Goal: Task Accomplishment & Management: Complete application form

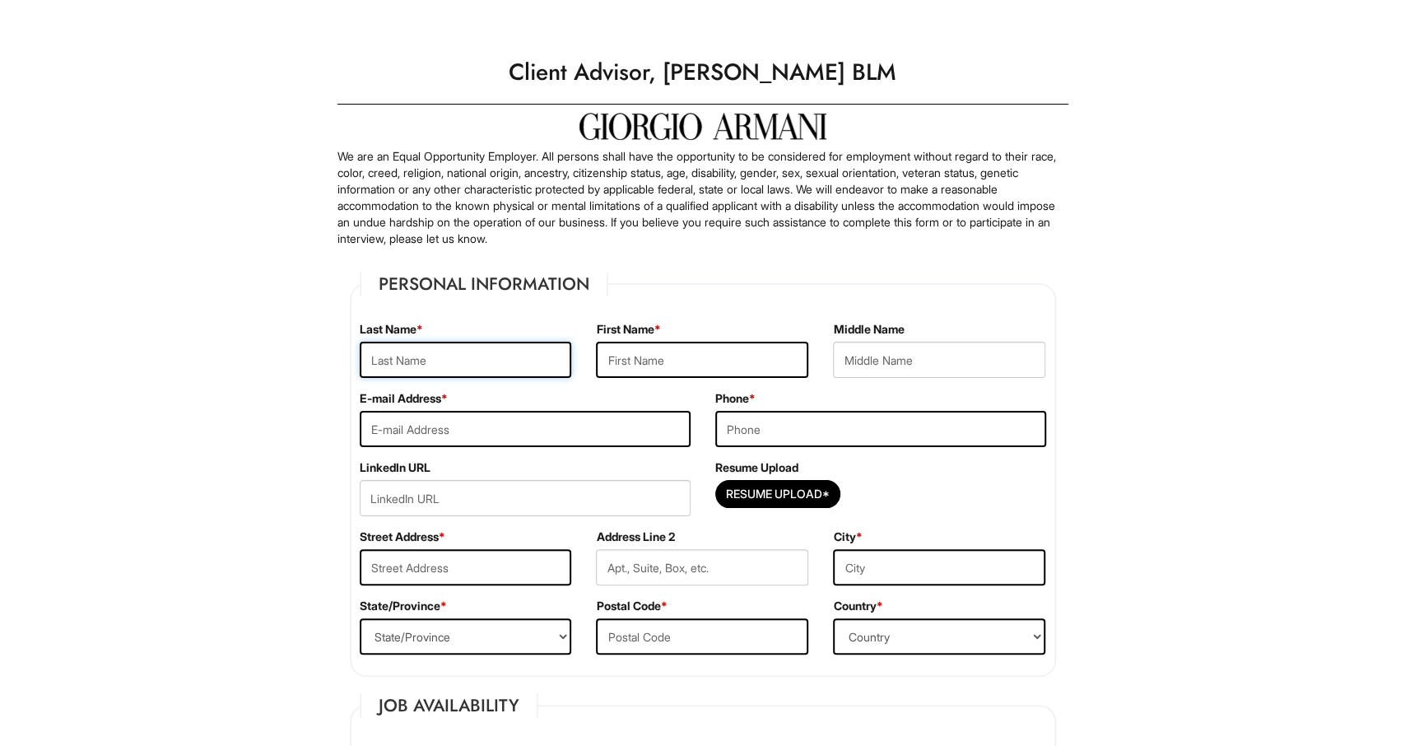
click at [455, 365] on input "text" at bounding box center [466, 360] width 212 height 36
type input "Azzahra"
click at [636, 361] on input "text" at bounding box center [702, 360] width 212 height 36
type input "[PERSON_NAME]"
click at [886, 363] on input "text" at bounding box center [939, 360] width 212 height 36
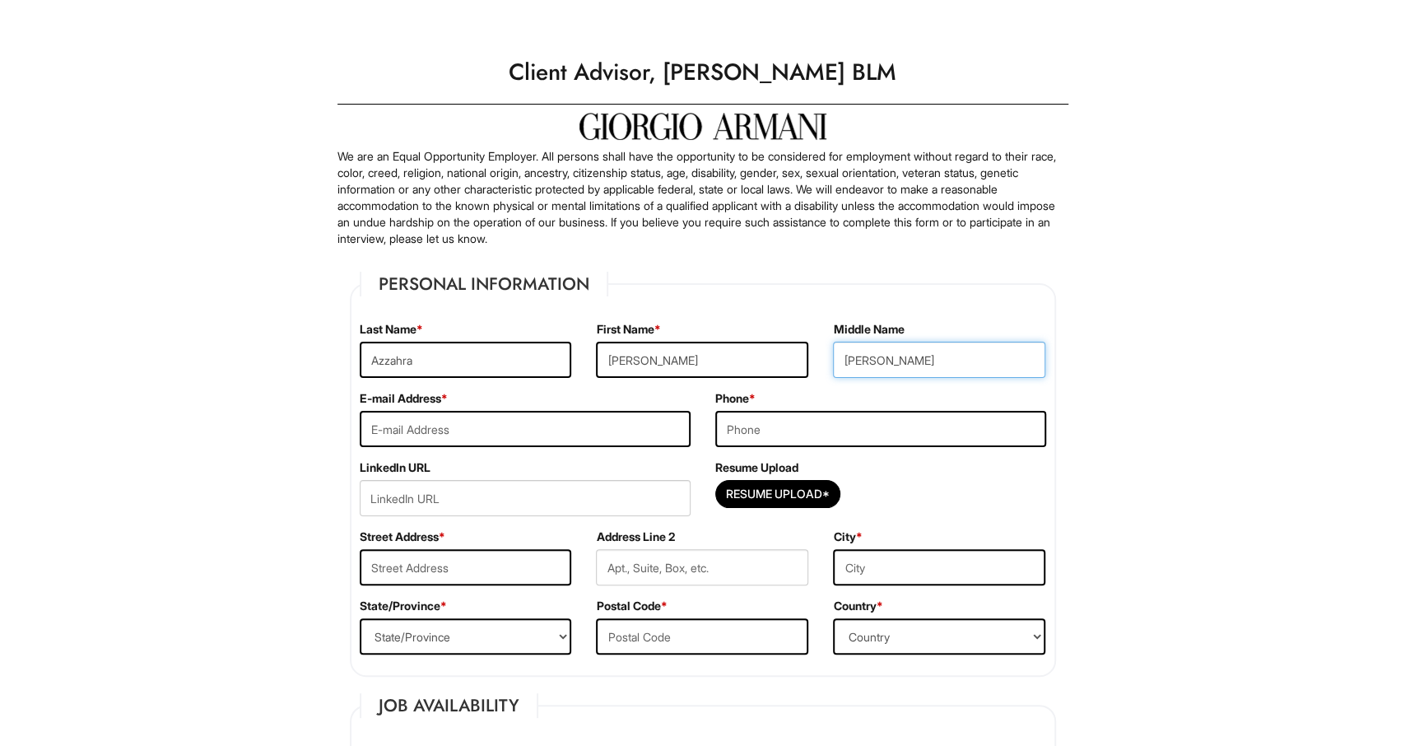
type input "[PERSON_NAME]"
click at [648, 416] on input "email" at bounding box center [525, 429] width 331 height 36
type input "[PERSON_NAME][EMAIL_ADDRESS][DOMAIN_NAME]"
click at [757, 424] on input "tel" at bounding box center [880, 429] width 331 height 36
type input "[PHONE_NUMBER]"
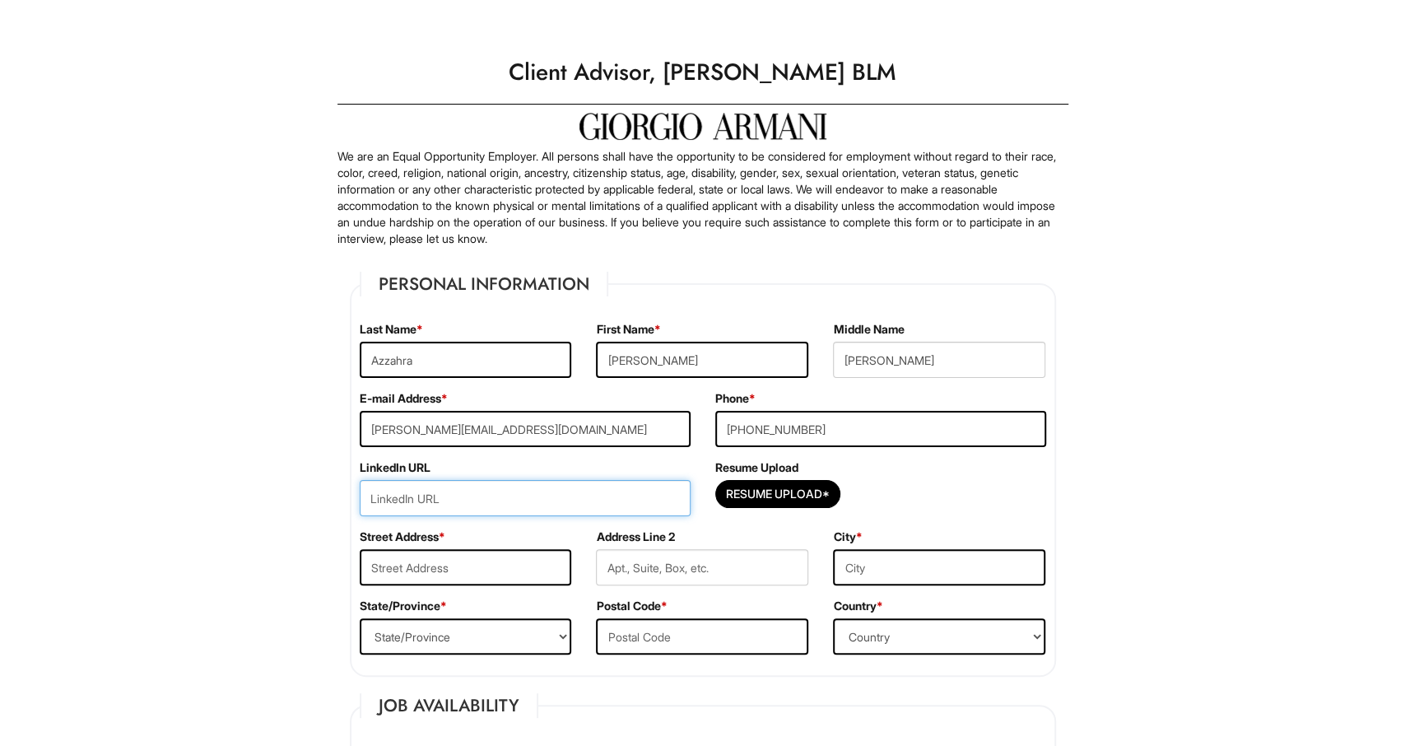
click at [474, 490] on input "url" at bounding box center [525, 498] width 331 height 36
paste input "[URL][DOMAIN_NAME][PERSON_NAME]"
type input "[URL][DOMAIN_NAME][PERSON_NAME]"
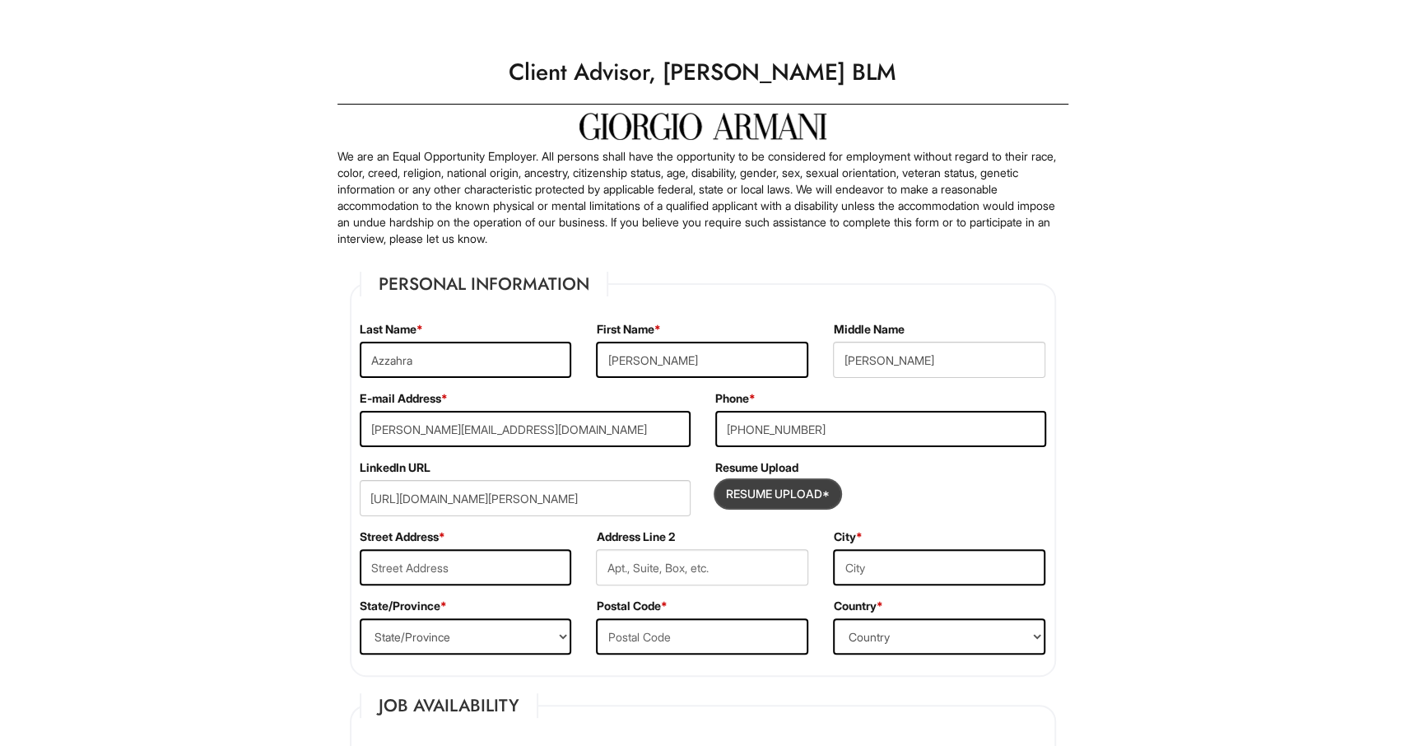
click at [774, 484] on input "Resume Upload*" at bounding box center [777, 494] width 123 height 26
click at [746, 501] on input "Resume Upload*" at bounding box center [777, 494] width 123 height 26
type input "C:\fakepath\[PERSON_NAME] - Sales Resume 2025-1.pdf"
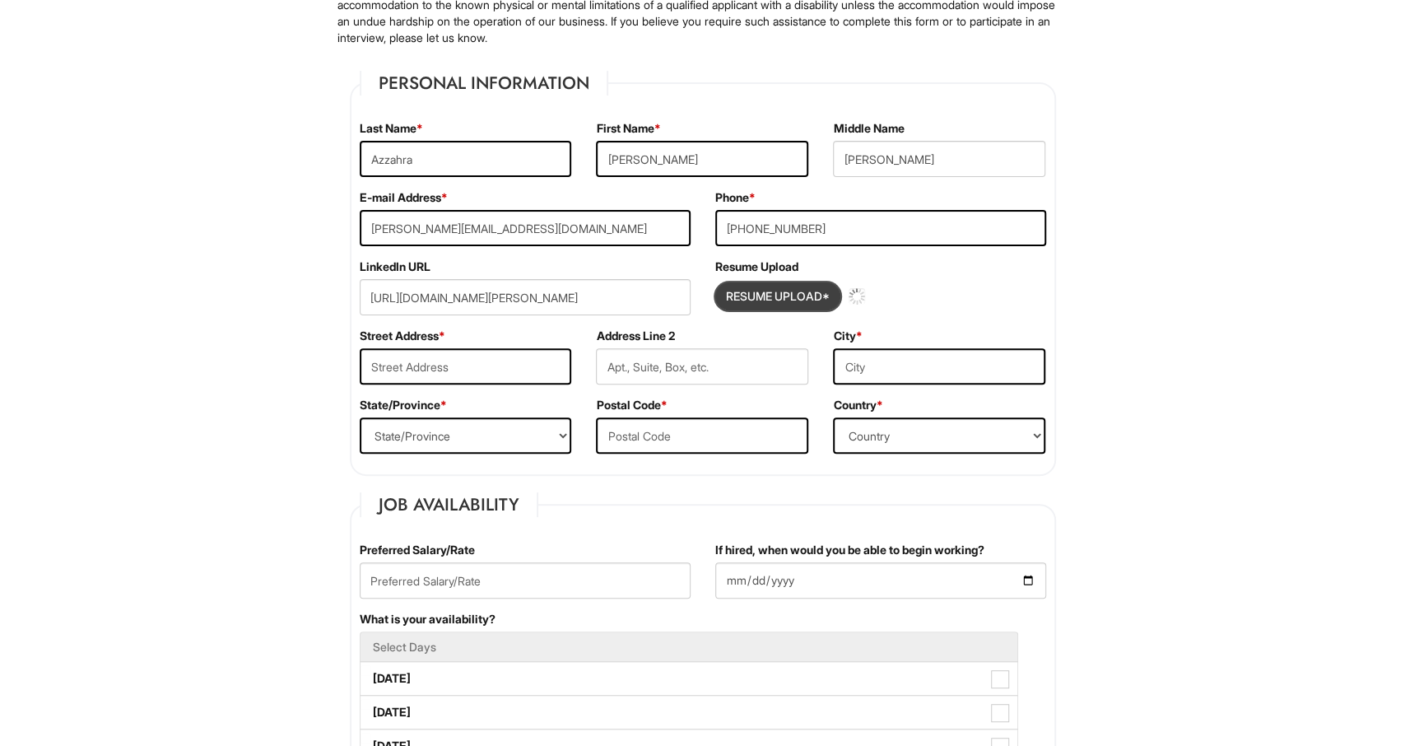
scroll to position [201, 0]
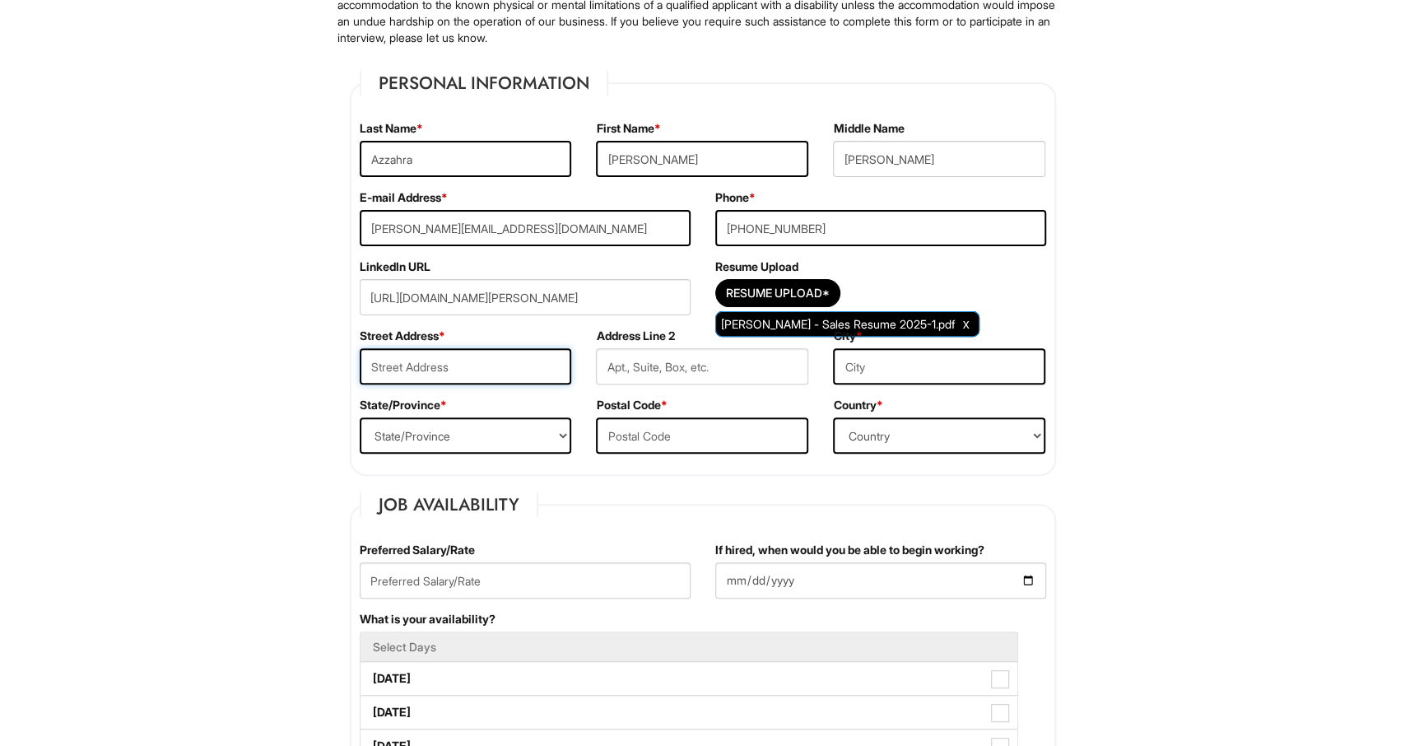
click at [480, 356] on input "text" at bounding box center [466, 366] width 212 height 36
type input "[STREET_ADDRESS]"
click at [630, 364] on input "text" at bounding box center [702, 366] width 212 height 36
type input "Unit 2"
click at [876, 362] on input "text" at bounding box center [939, 366] width 212 height 36
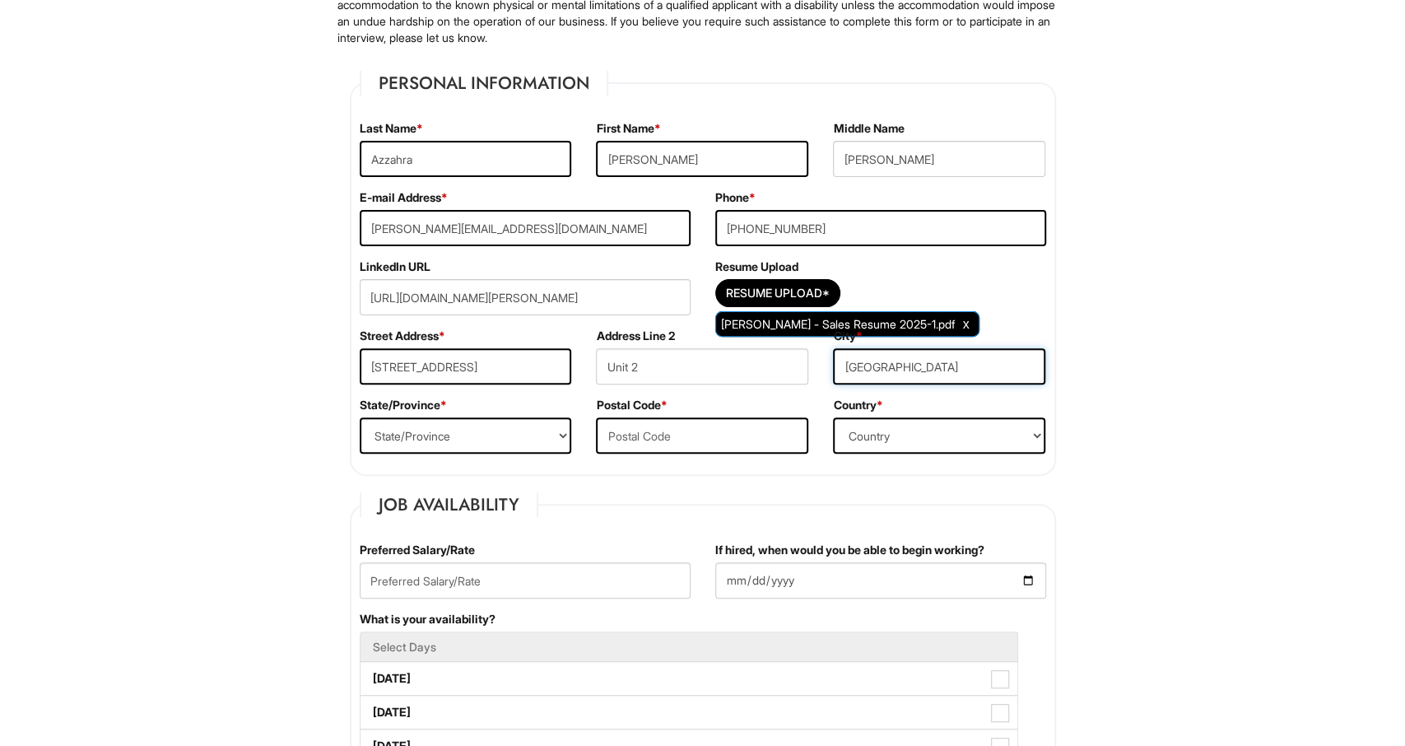
type input "[GEOGRAPHIC_DATA]"
click at [360, 417] on select "State/Province [US_STATE] [US_STATE] [US_STATE] [US_STATE] [US_STATE] [US_STATE…" at bounding box center [466, 435] width 212 height 36
select select "IL"
click option "[US_STATE]" at bounding box center [0, 0] width 0 height 0
click at [639, 435] on input "text" at bounding box center [702, 435] width 212 height 36
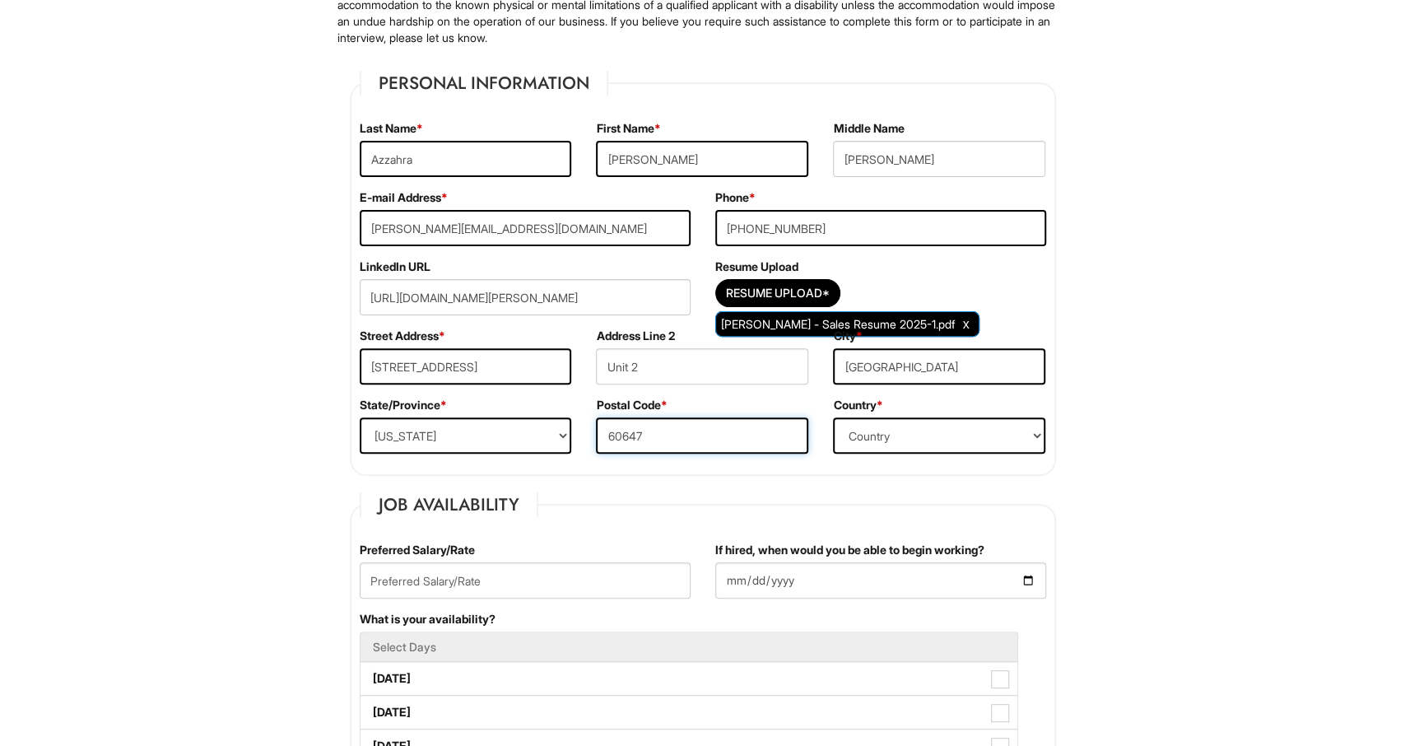
type input "60647"
click at [833, 417] on select "Country [GEOGRAPHIC_DATA] [GEOGRAPHIC_DATA] [GEOGRAPHIC_DATA] [US_STATE] [GEOGR…" at bounding box center [939, 435] width 212 height 36
select select "[GEOGRAPHIC_DATA]"
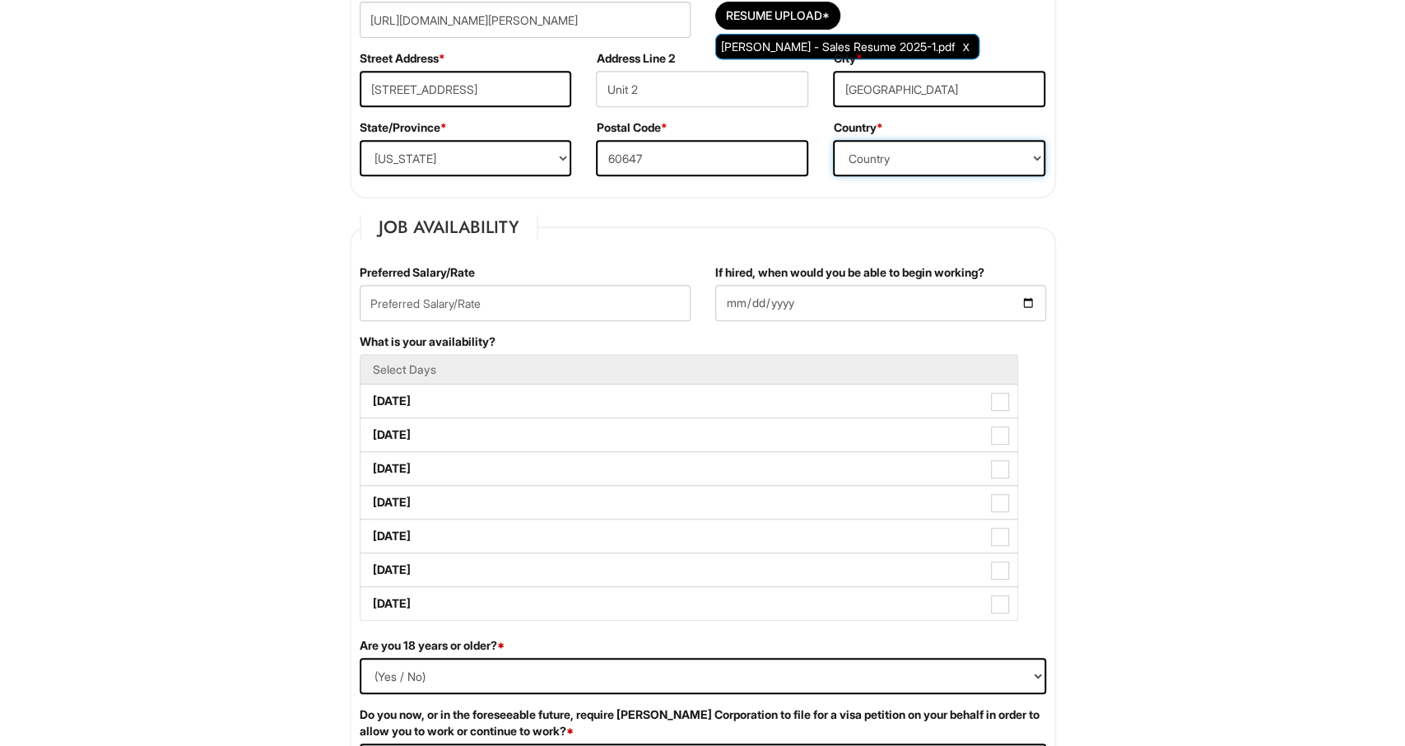
scroll to position [483, 0]
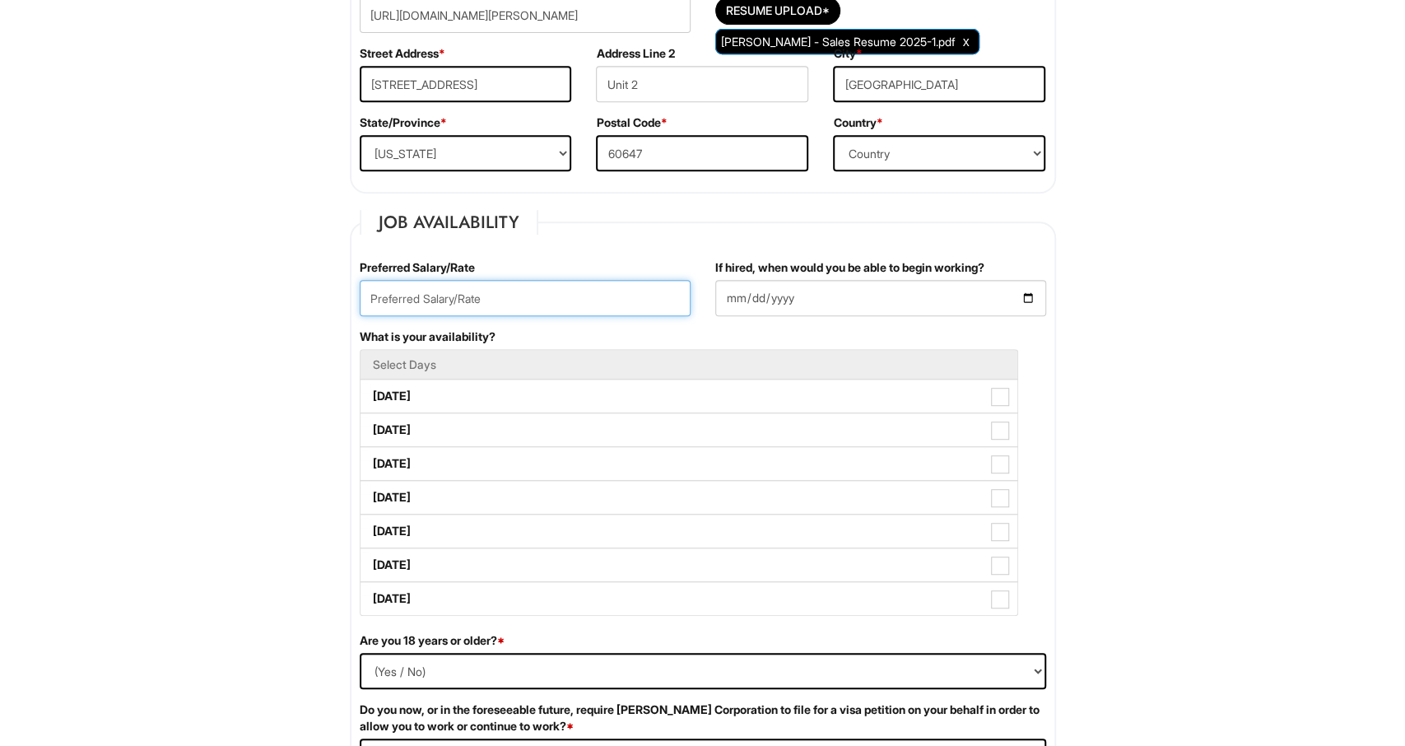
click at [468, 301] on input "text" at bounding box center [525, 298] width 331 height 36
type input "20/hr"
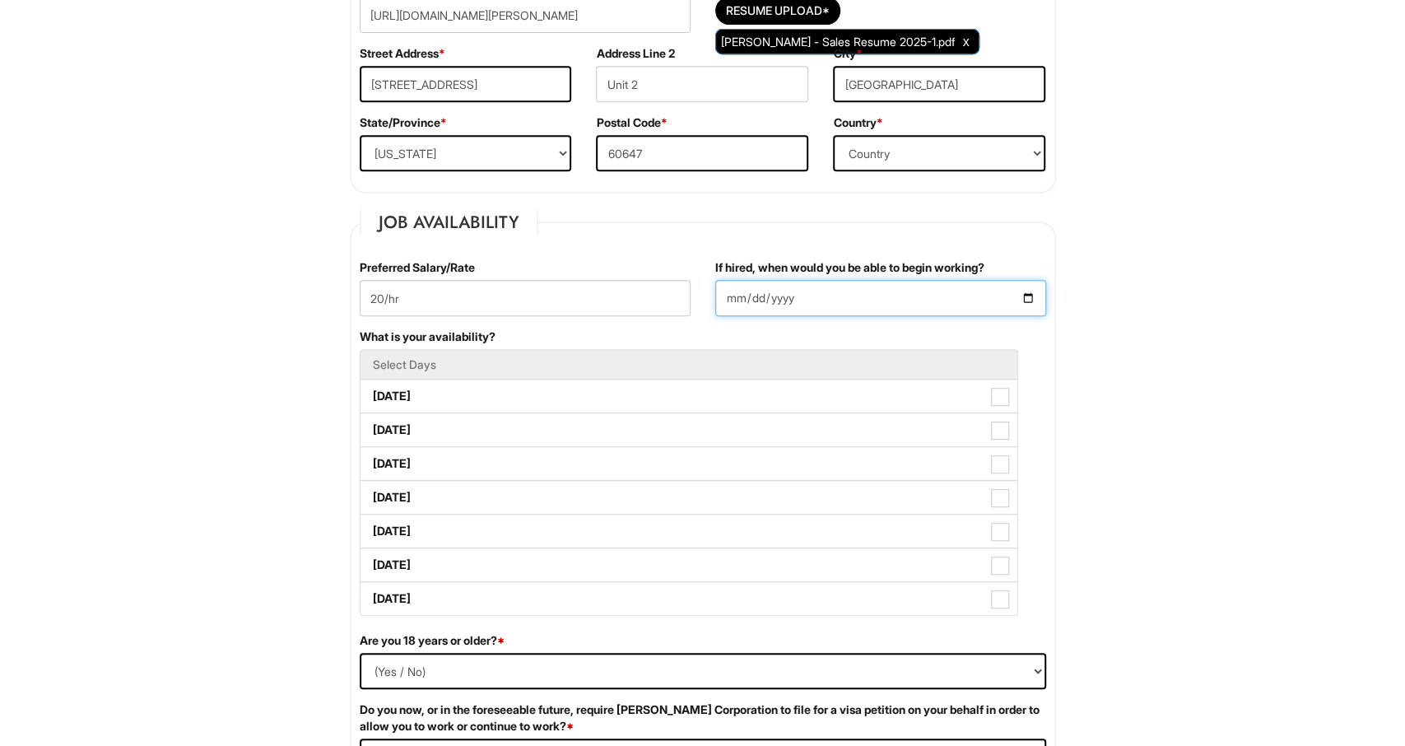
click at [789, 283] on input "If hired, when would you be able to begin working?" at bounding box center [880, 298] width 331 height 36
click at [1036, 293] on input "If hired, when would you be able to begin working?" at bounding box center [880, 298] width 331 height 36
click at [1027, 296] on input "If hired, when would you be able to begin working?" at bounding box center [880, 298] width 331 height 36
type input "[DATE]"
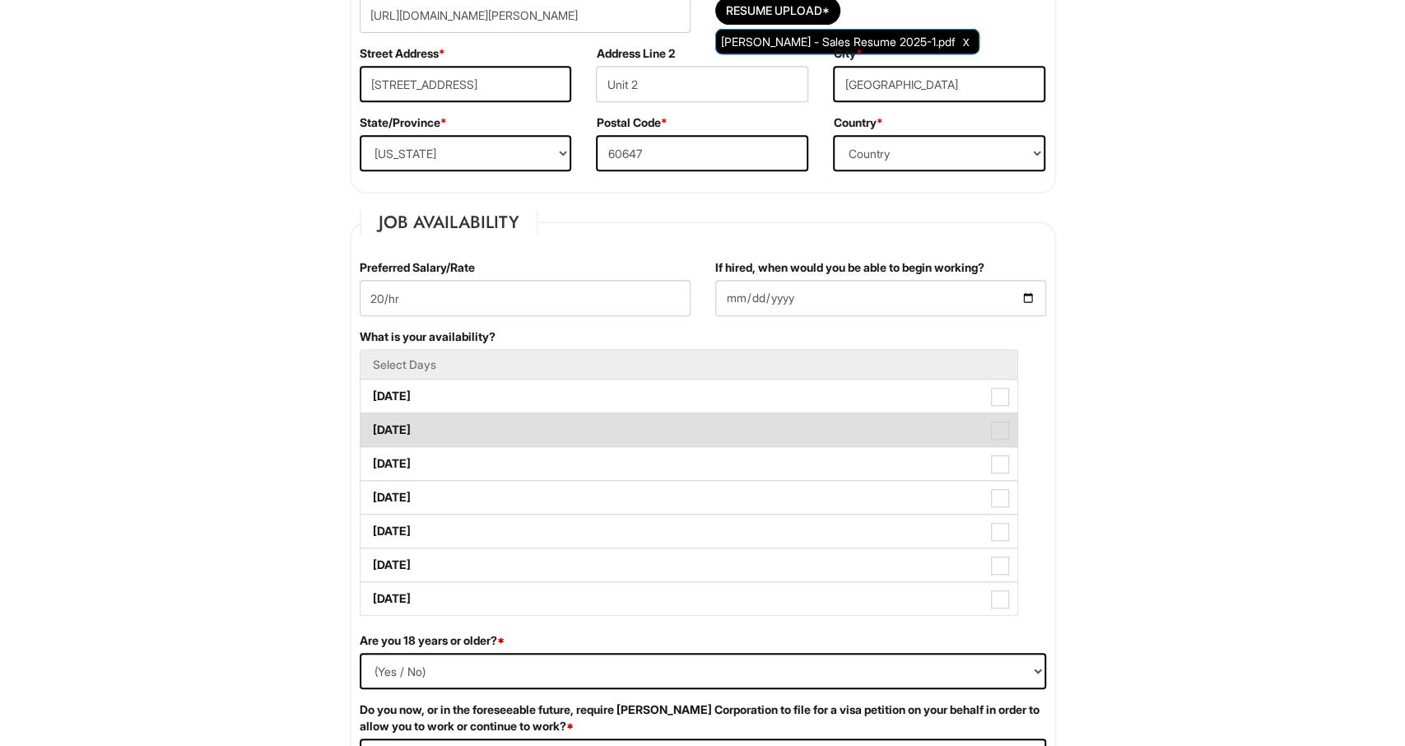
click at [727, 431] on label "[DATE]" at bounding box center [688, 429] width 657 height 33
click at [371, 427] on Available_Tuesday "[DATE]" at bounding box center [365, 421] width 11 height 11
checkbox Available_Tuesday "true"
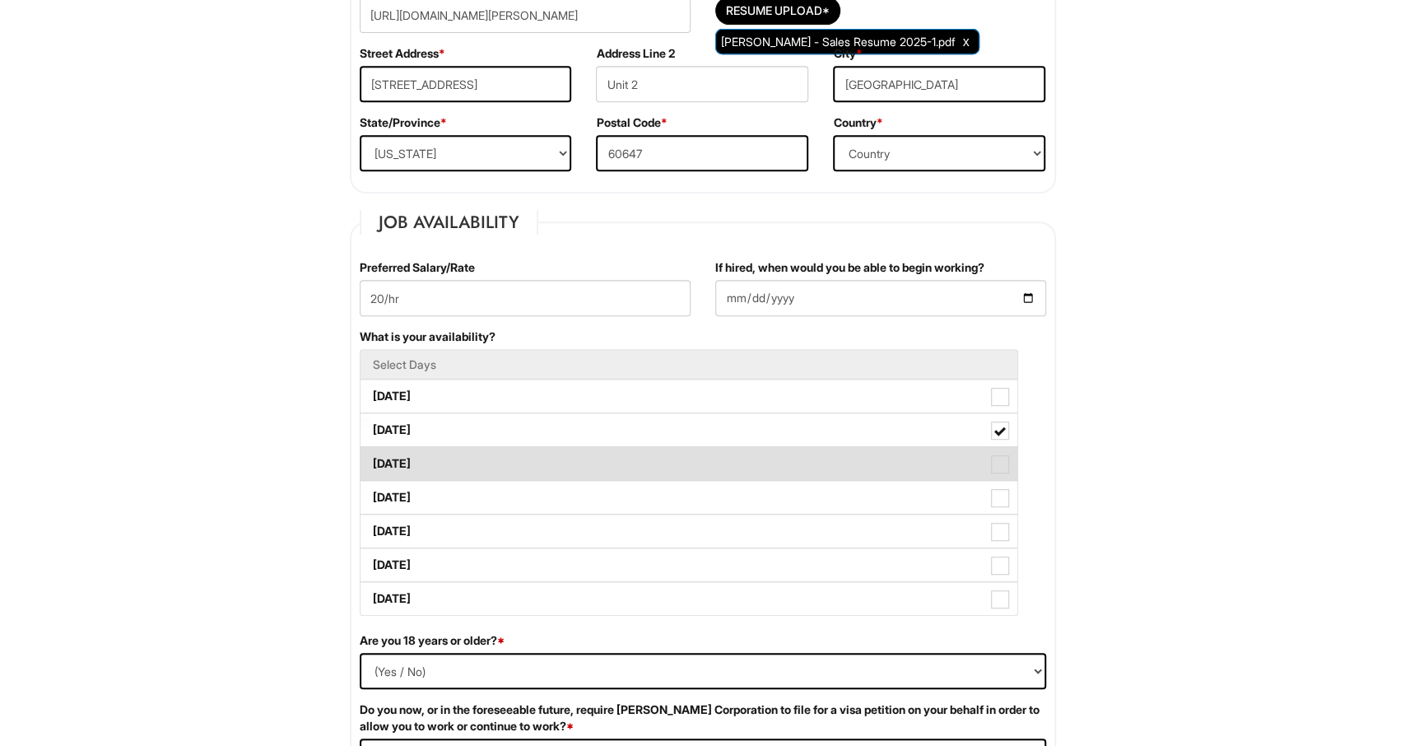
click at [504, 466] on label "[DATE]" at bounding box center [688, 463] width 657 height 33
click at [371, 461] on Available_Wednesday "[DATE]" at bounding box center [365, 455] width 11 height 11
checkbox Available_Wednesday "true"
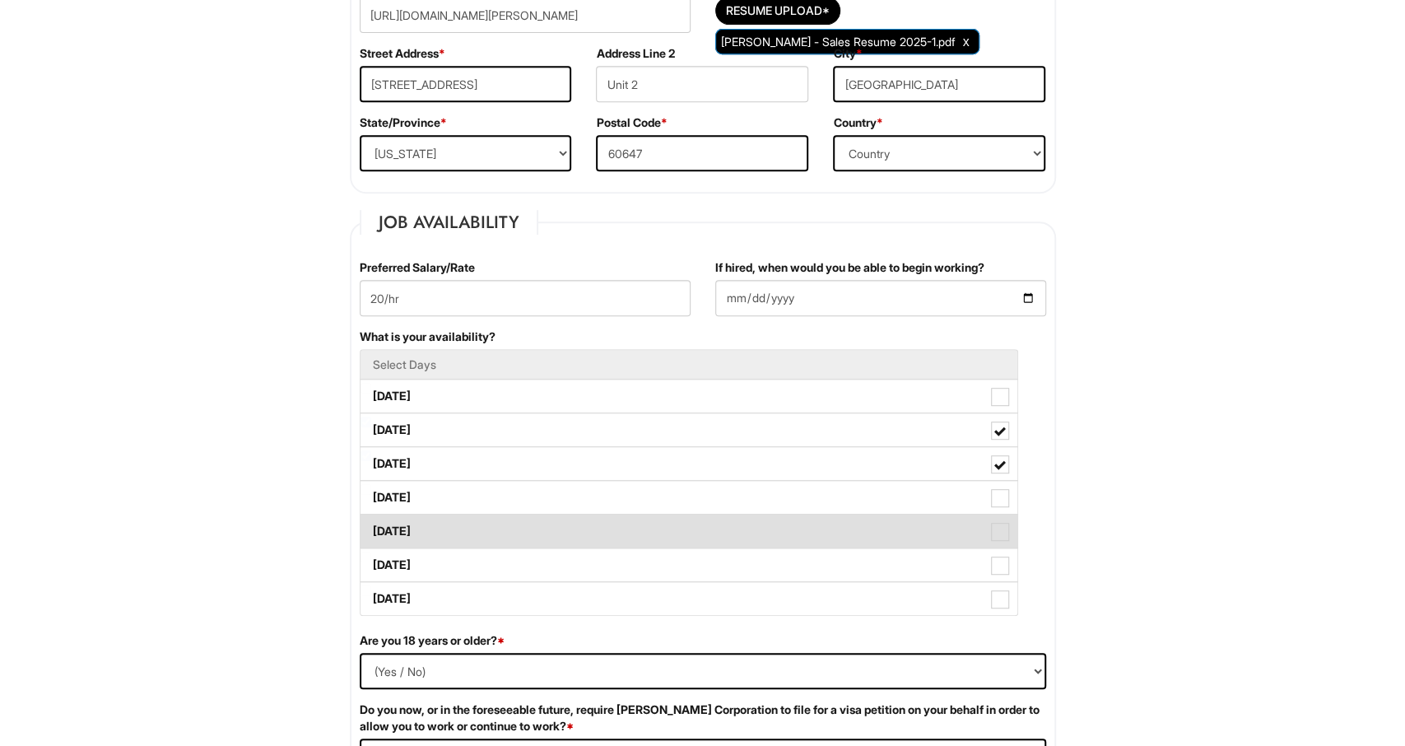
click at [513, 533] on label "[DATE]" at bounding box center [688, 530] width 657 height 33
click at [371, 528] on Available_Friday "[DATE]" at bounding box center [365, 523] width 11 height 11
checkbox Available_Friday "true"
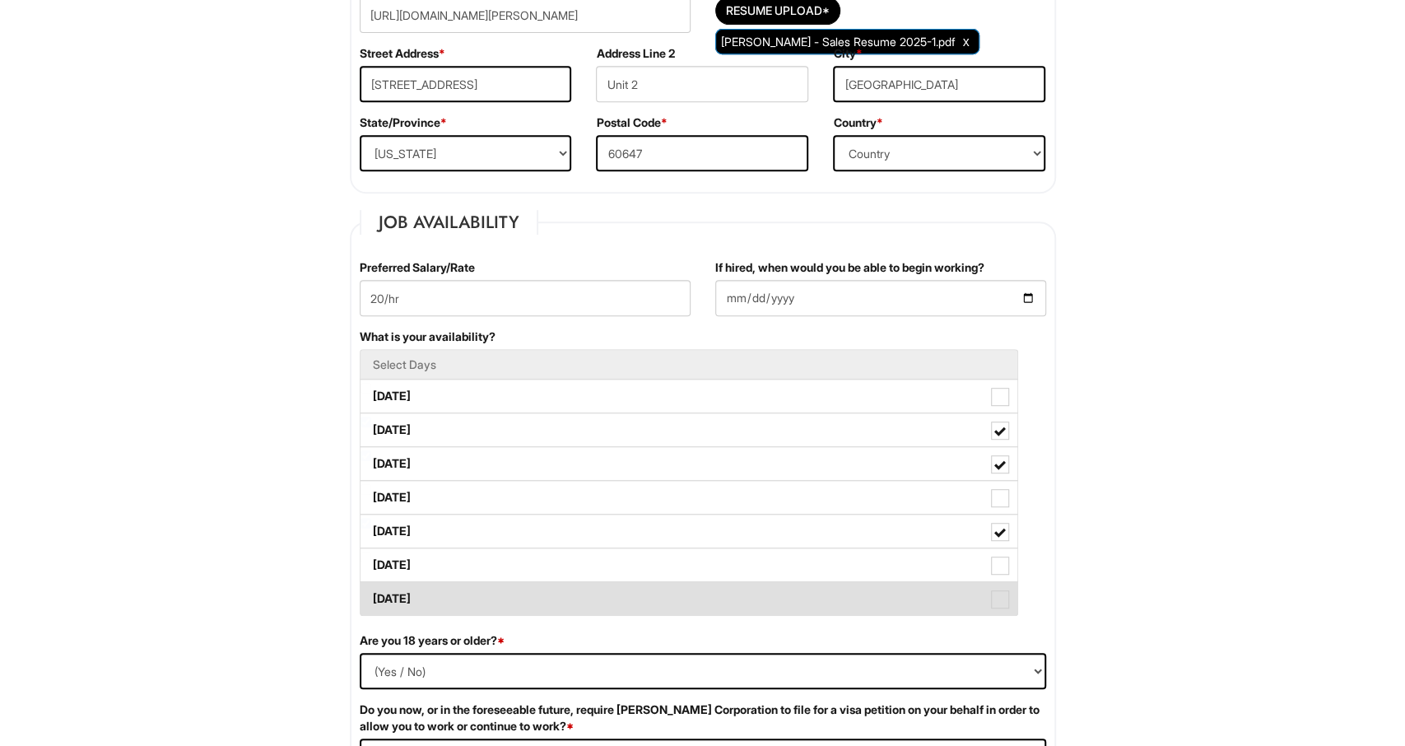
click at [514, 593] on label "[DATE]" at bounding box center [688, 598] width 657 height 33
click at [371, 593] on Available_Sunday "[DATE]" at bounding box center [365, 590] width 11 height 11
checkbox Available_Sunday "true"
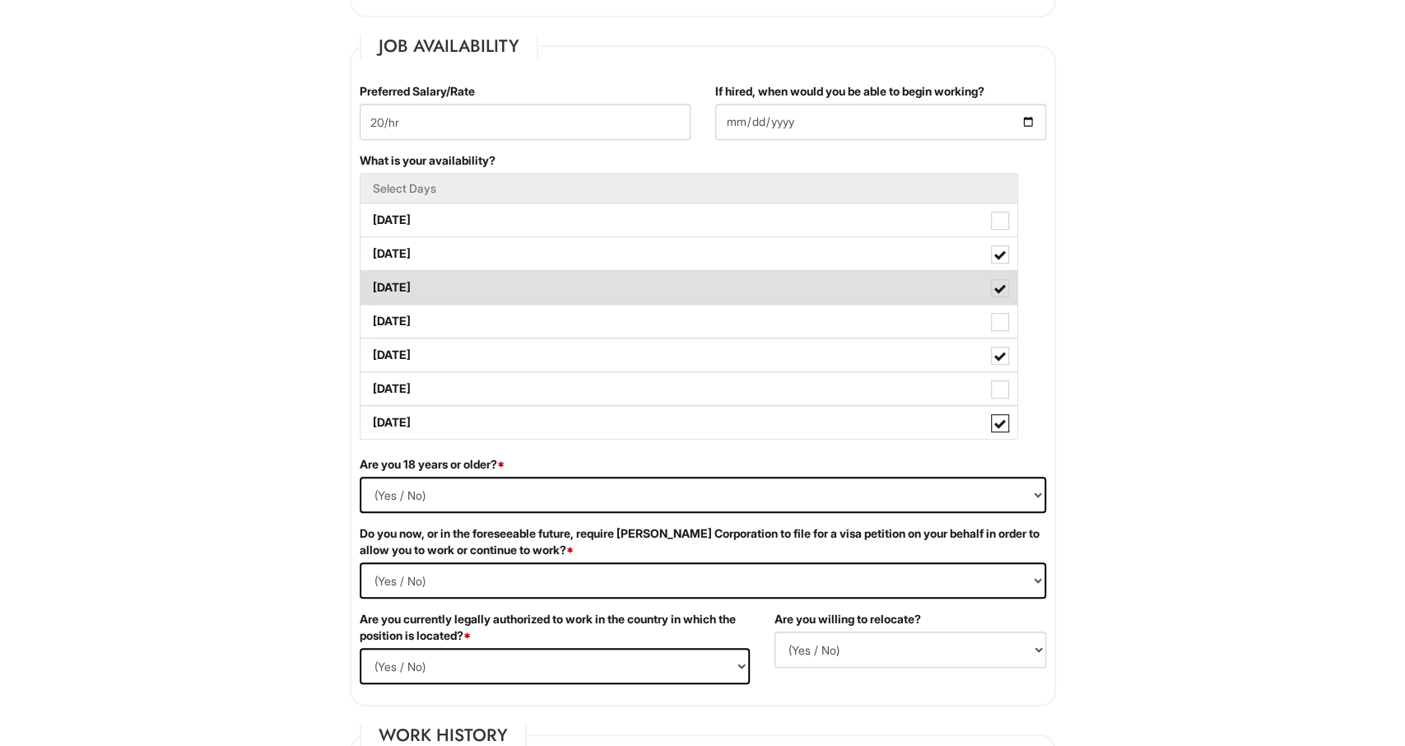
scroll to position [660, 0]
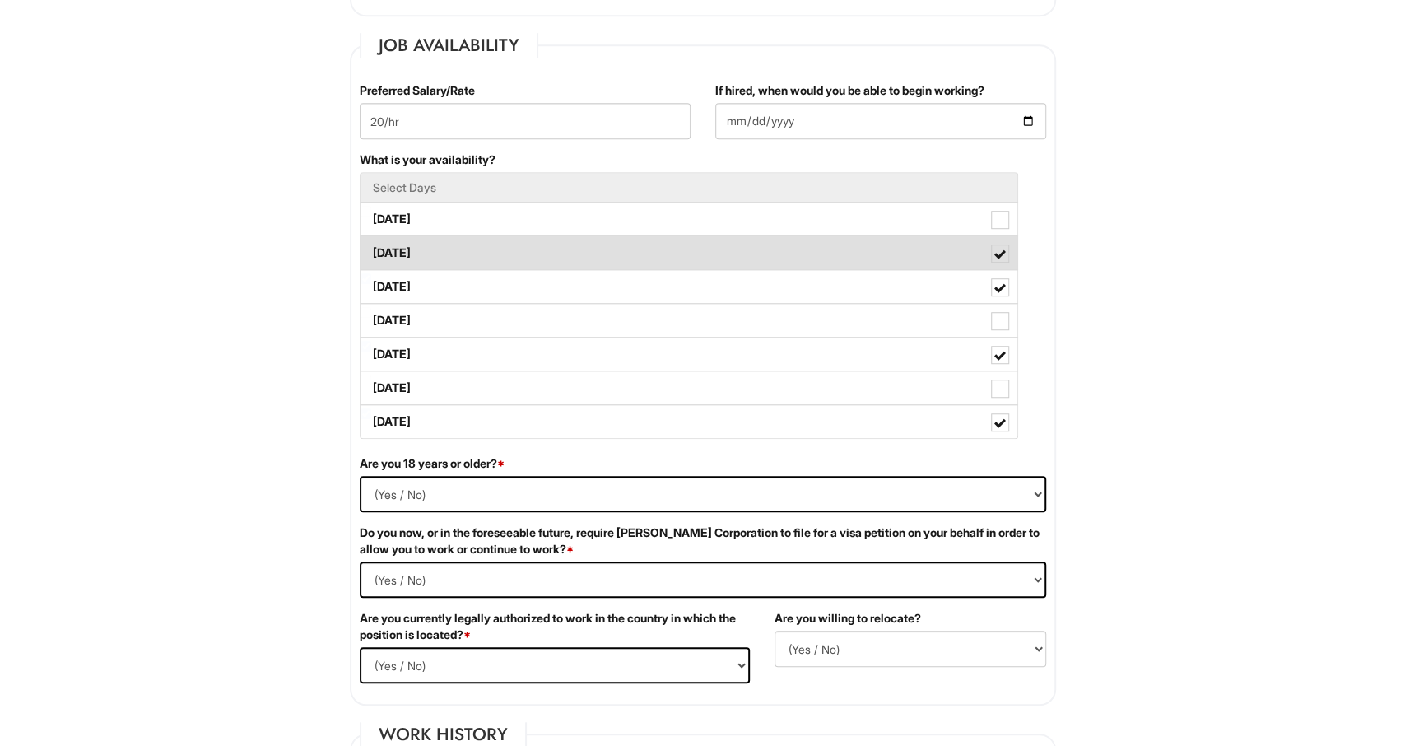
click at [751, 257] on label "[DATE]" at bounding box center [688, 252] width 657 height 33
click at [371, 250] on Available_Tuesday "[DATE]" at bounding box center [365, 244] width 11 height 11
checkbox Available_Tuesday "false"
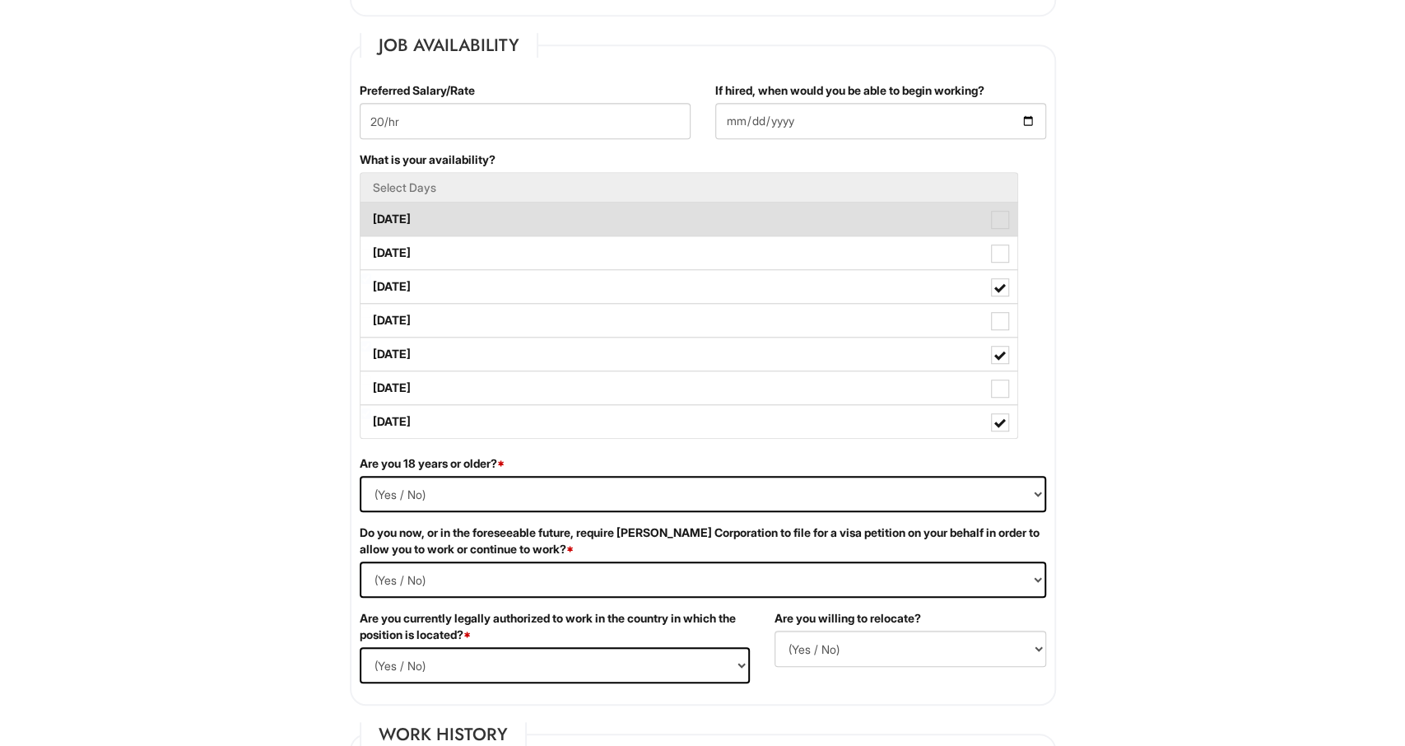
click at [737, 231] on label "[DATE]" at bounding box center [688, 218] width 657 height 33
click at [371, 216] on Available_Monday "[DATE]" at bounding box center [365, 211] width 11 height 11
click at [721, 221] on label "[DATE]" at bounding box center [688, 218] width 657 height 33
click at [371, 216] on Available_Monday "[DATE]" at bounding box center [365, 211] width 11 height 11
checkbox Available_Monday "false"
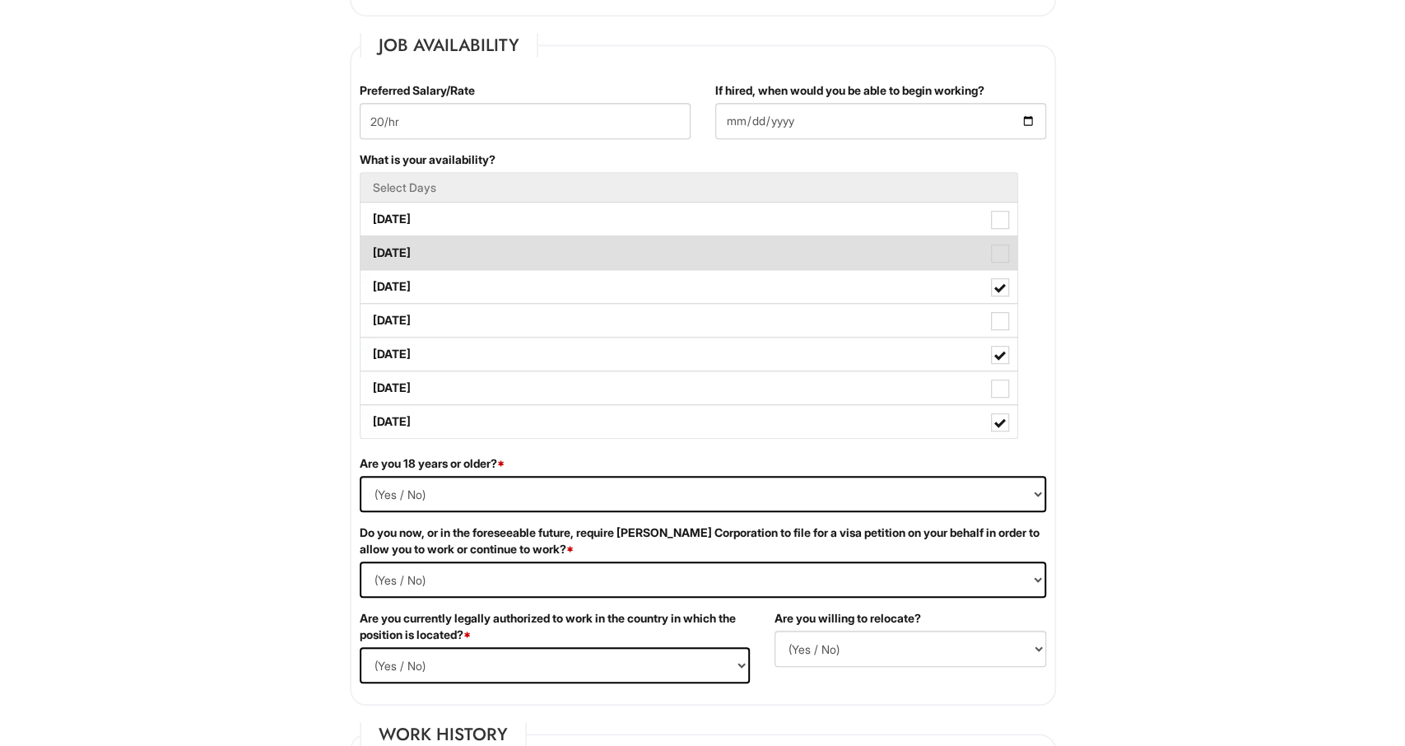
click at [728, 250] on label "[DATE]" at bounding box center [688, 252] width 657 height 33
click at [371, 250] on Available_Tuesday "[DATE]" at bounding box center [365, 244] width 11 height 11
checkbox Available_Tuesday "true"
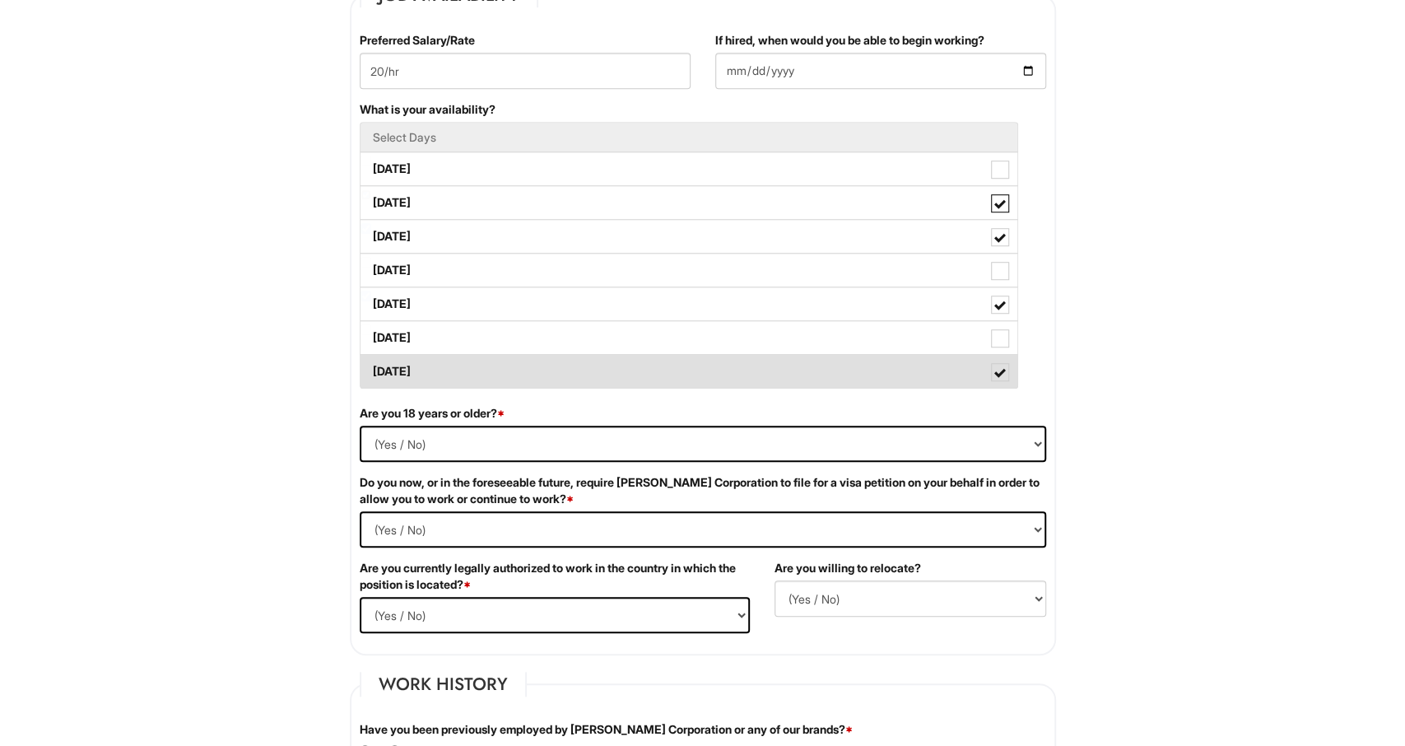
scroll to position [726, 0]
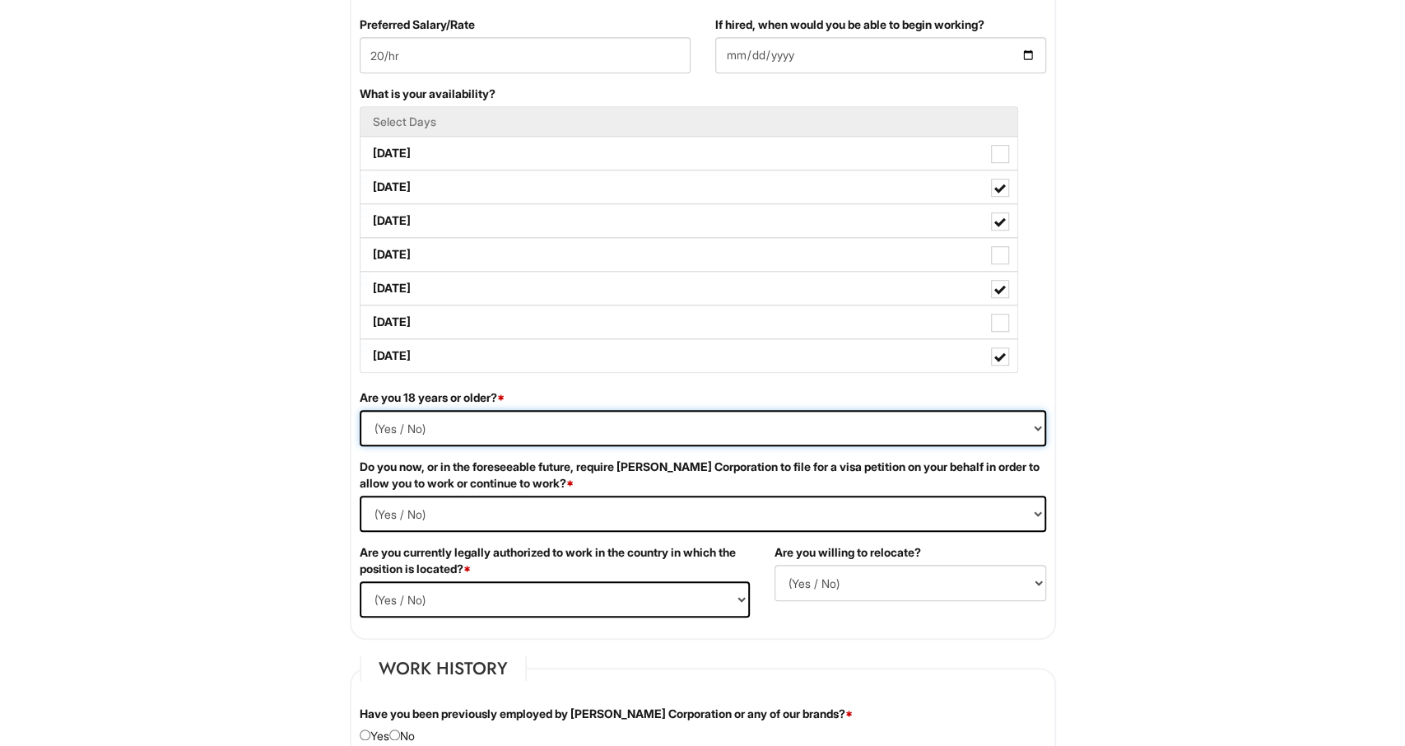
click at [360, 410] on select "(Yes / No) Yes No" at bounding box center [703, 428] width 686 height 36
select select "Yes"
click option "Yes" at bounding box center [0, 0] width 0 height 0
click at [360, 495] on Required "(Yes / No) Yes No" at bounding box center [703, 513] width 686 height 36
select Required "No"
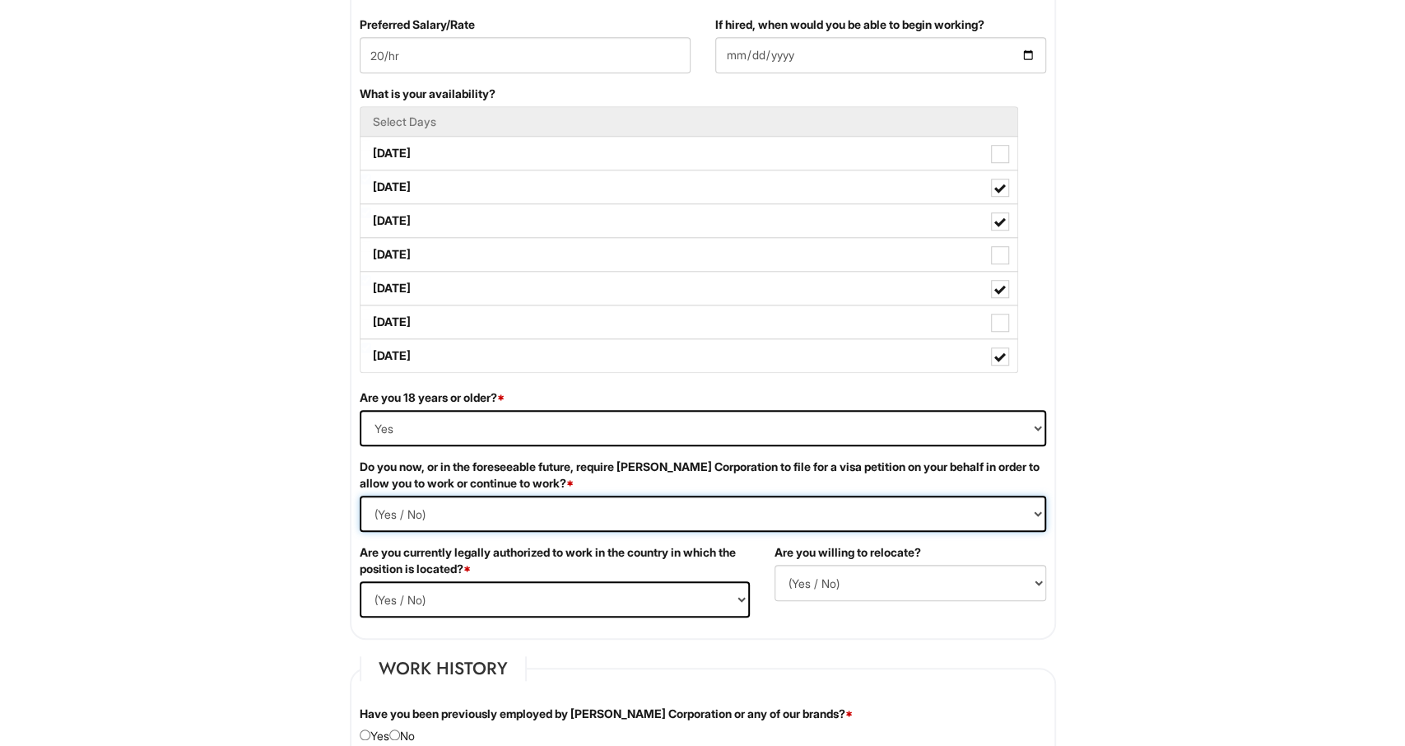
click option "No" at bounding box center [0, 0] width 0 height 0
click at [360, 581] on select "(Yes / No) Yes No" at bounding box center [555, 599] width 390 height 36
select select "Yes"
click option "Yes" at bounding box center [0, 0] width 0 height 0
click at [774, 565] on select "(Yes / No) No Yes" at bounding box center [910, 583] width 272 height 36
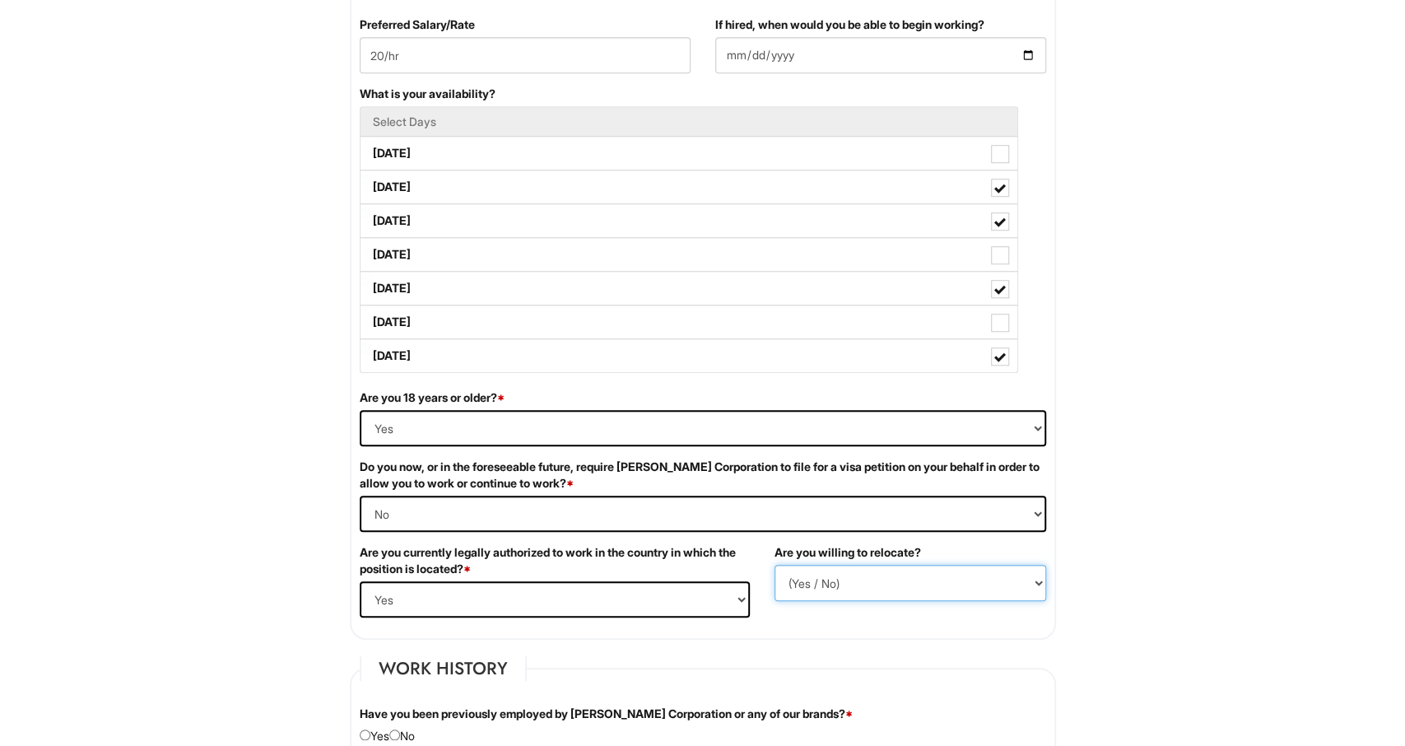
select select "N"
click option "No" at bounding box center [0, 0] width 0 height 0
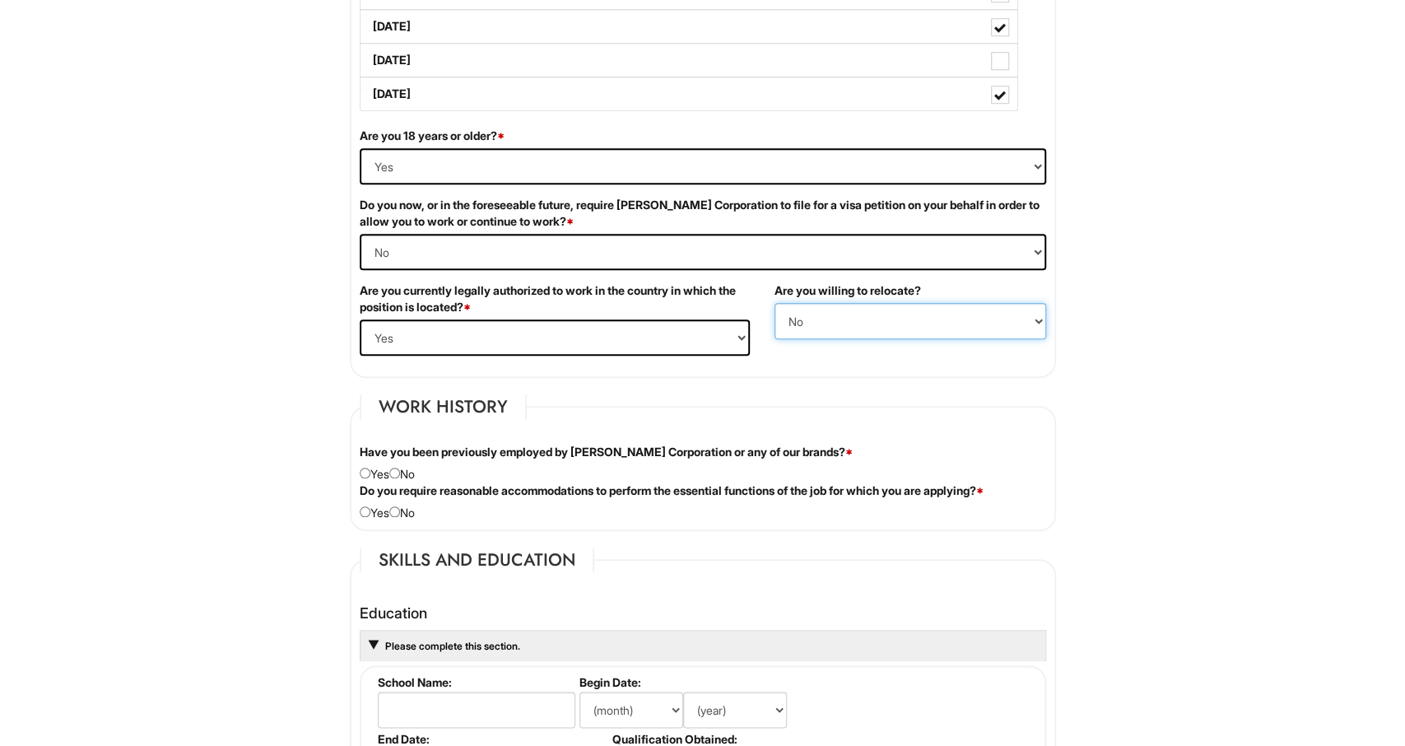
scroll to position [995, 0]
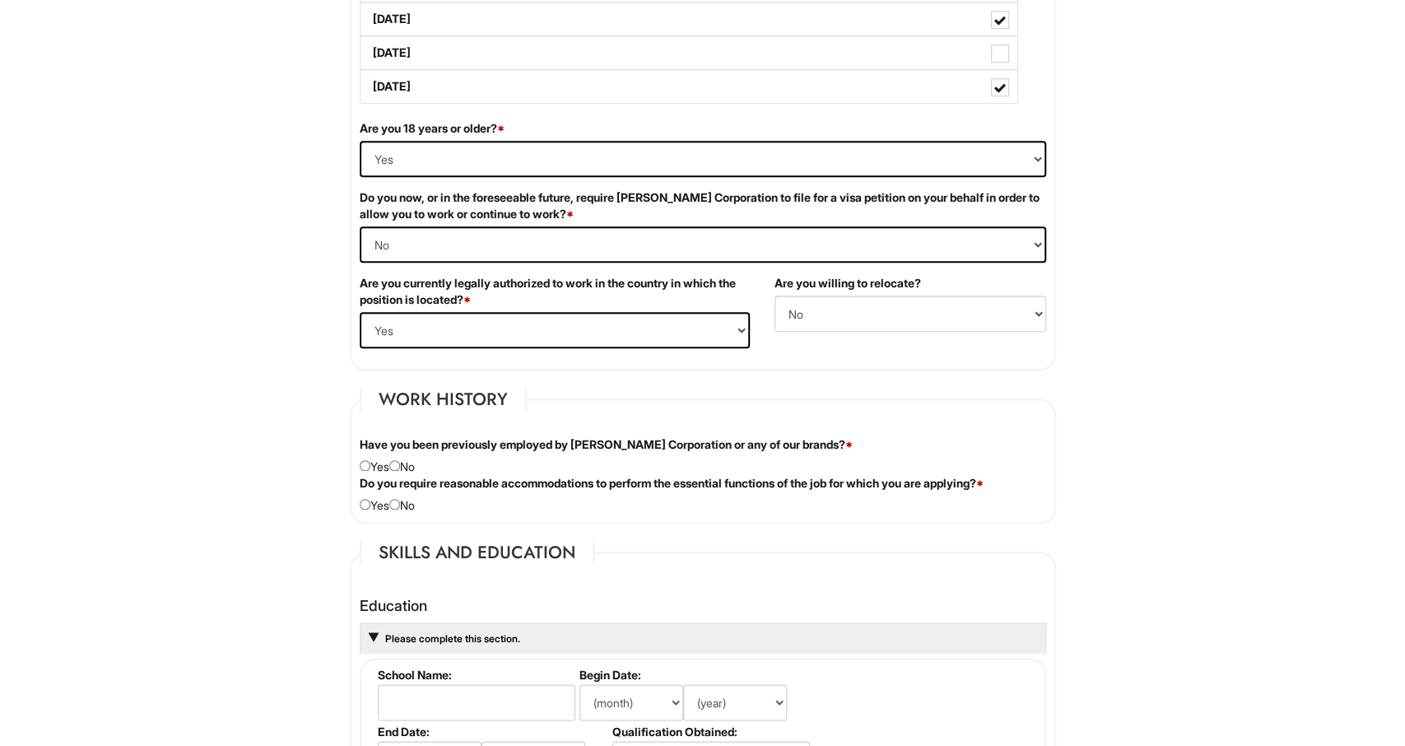
click at [813, 380] on div "Personal Information Last Name * [PERSON_NAME] First Name * [PERSON_NAME] Middl…" at bounding box center [702, 657] width 731 height 2795
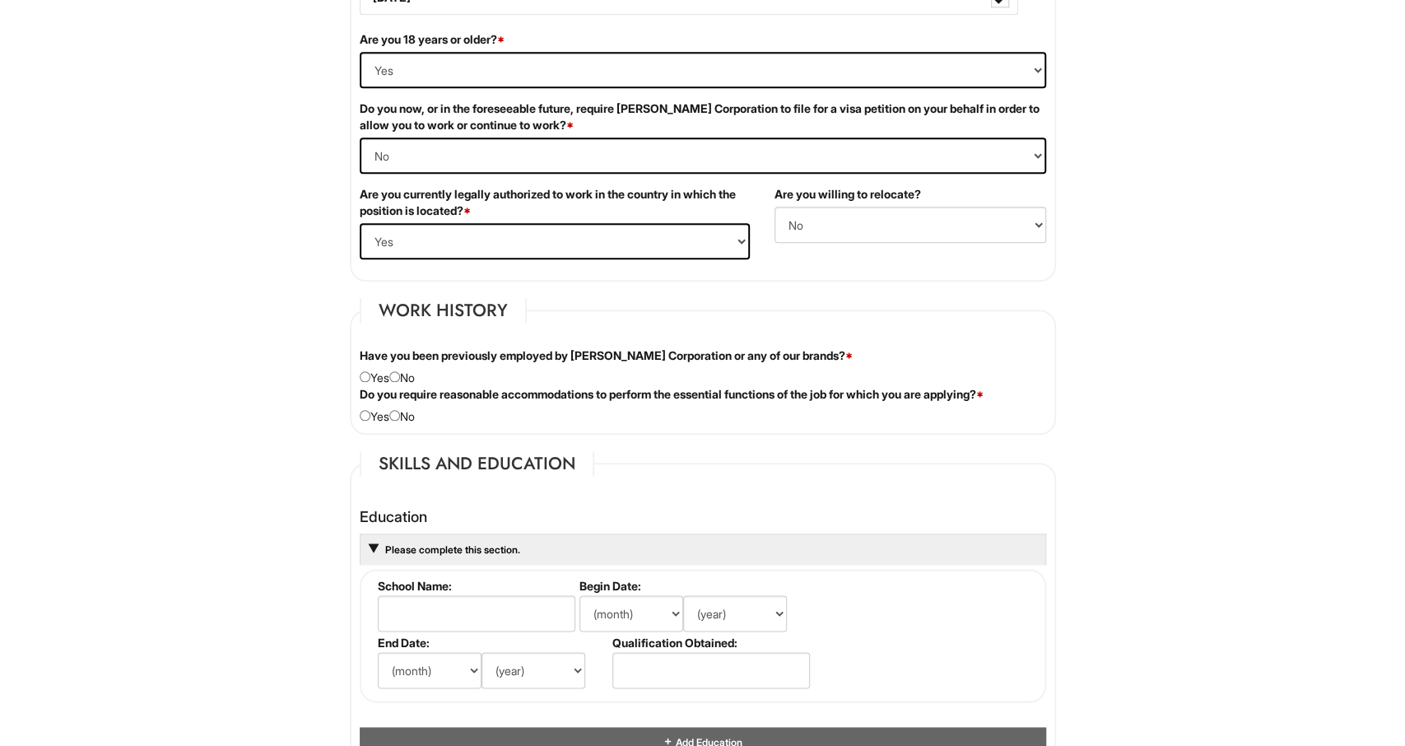
scroll to position [1090, 0]
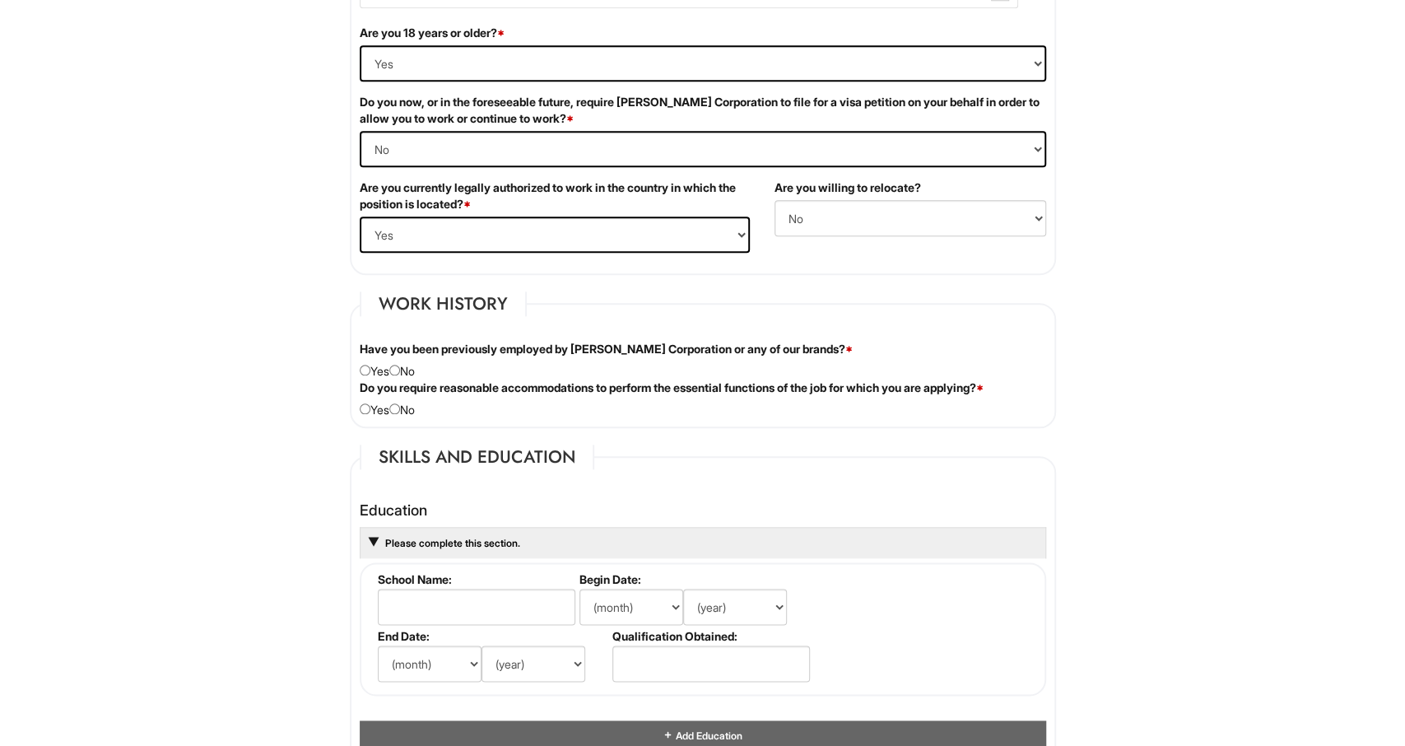
click at [414, 369] on div "Have you been previously employed by [PERSON_NAME] Corporation or any of our br…" at bounding box center [702, 360] width 711 height 39
click at [393, 368] on div "Have you been previously employed by [PERSON_NAME] Corporation or any of our br…" at bounding box center [702, 360] width 711 height 39
click at [400, 371] on input "radio" at bounding box center [394, 370] width 11 height 11
radio input "true"
click at [400, 403] on input "radio" at bounding box center [394, 408] width 11 height 11
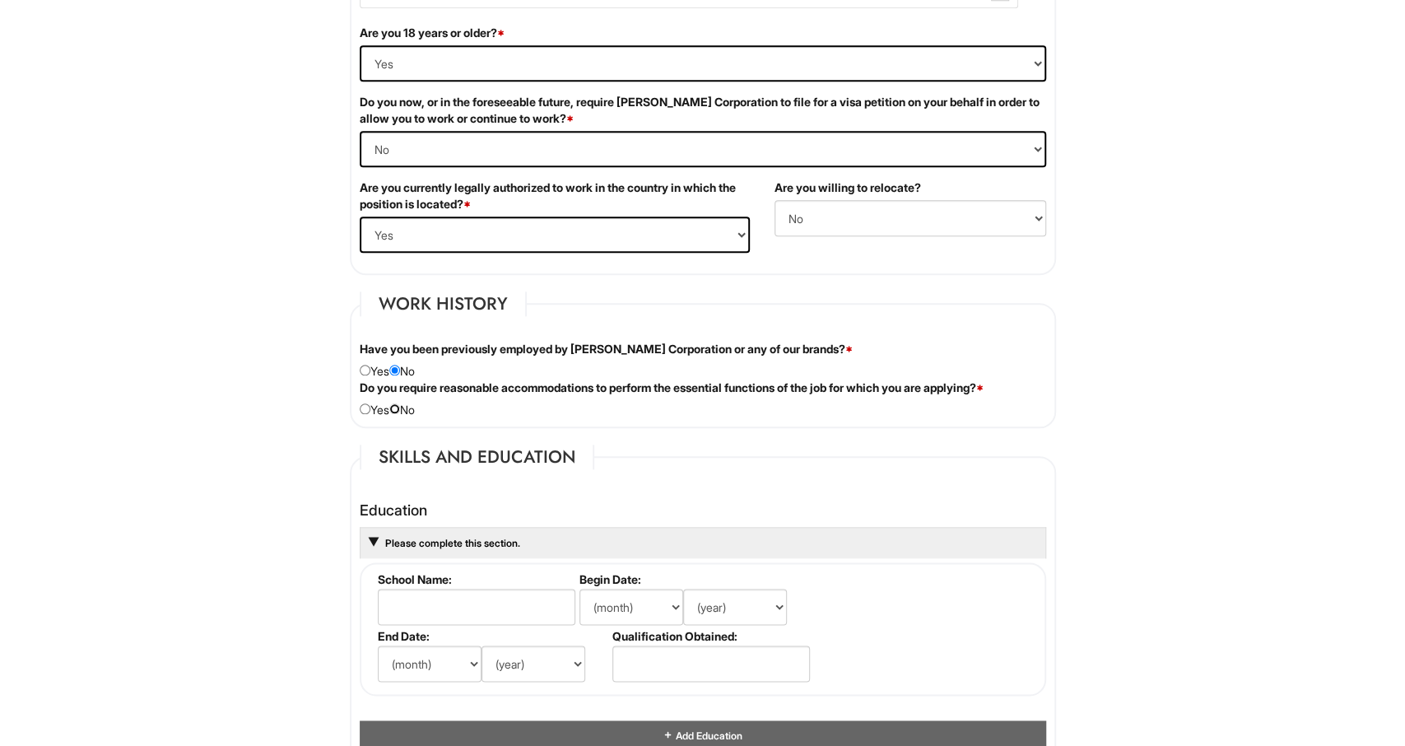
radio input "true"
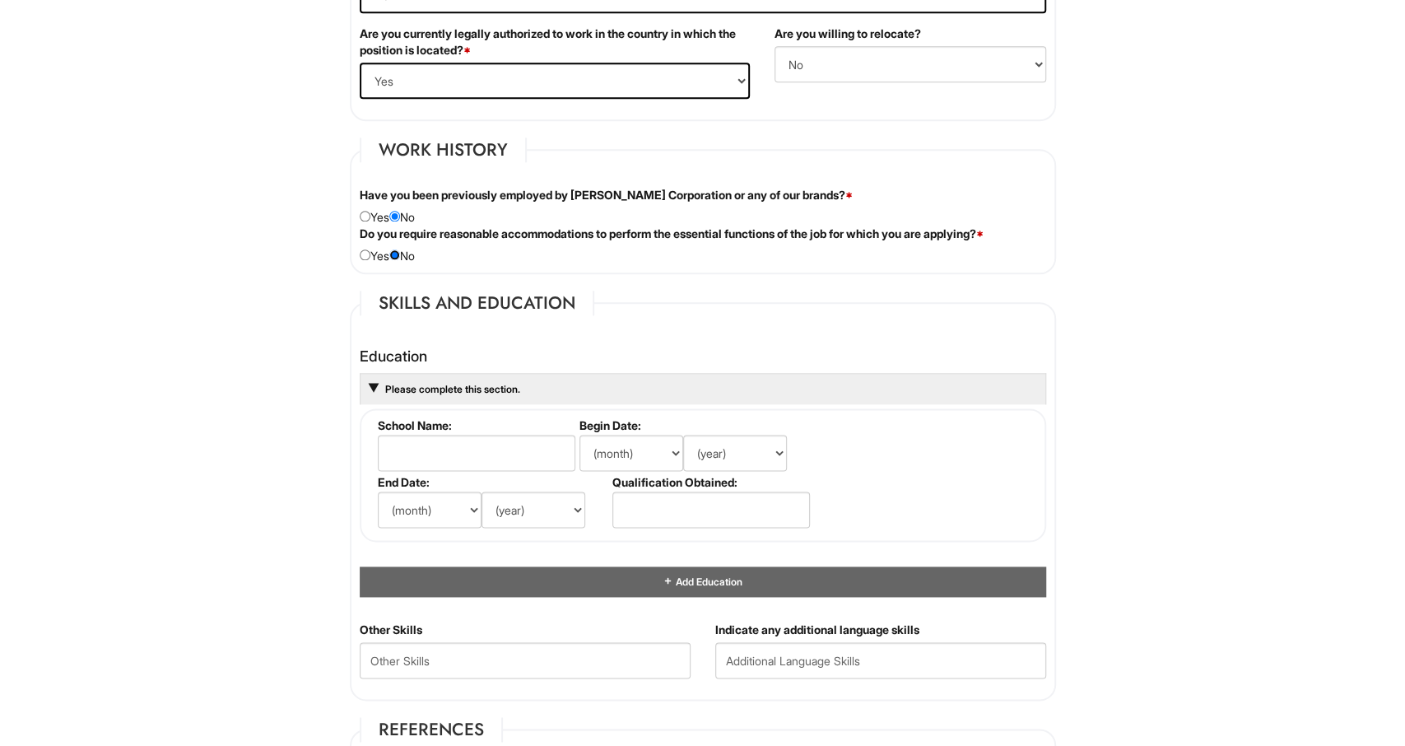
scroll to position [1253, 0]
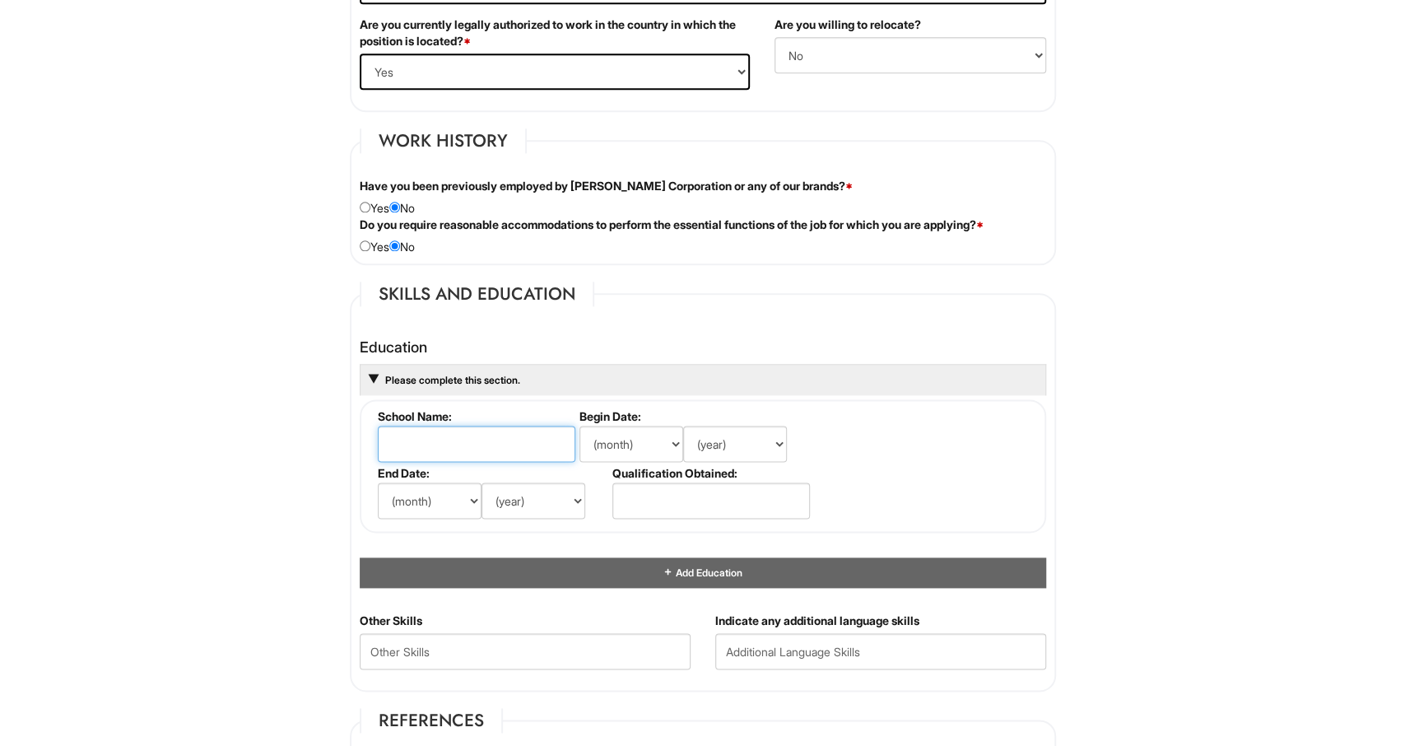
click at [416, 425] on input "text" at bounding box center [476, 443] width 197 height 36
type input "K"
type input "SMA Kartini 1"
click at [579, 425] on select "(month) Jan Feb Mar Apr May Jun [DATE] Aug Sep Oct Nov Dec" at bounding box center [631, 443] width 104 height 36
select select "8"
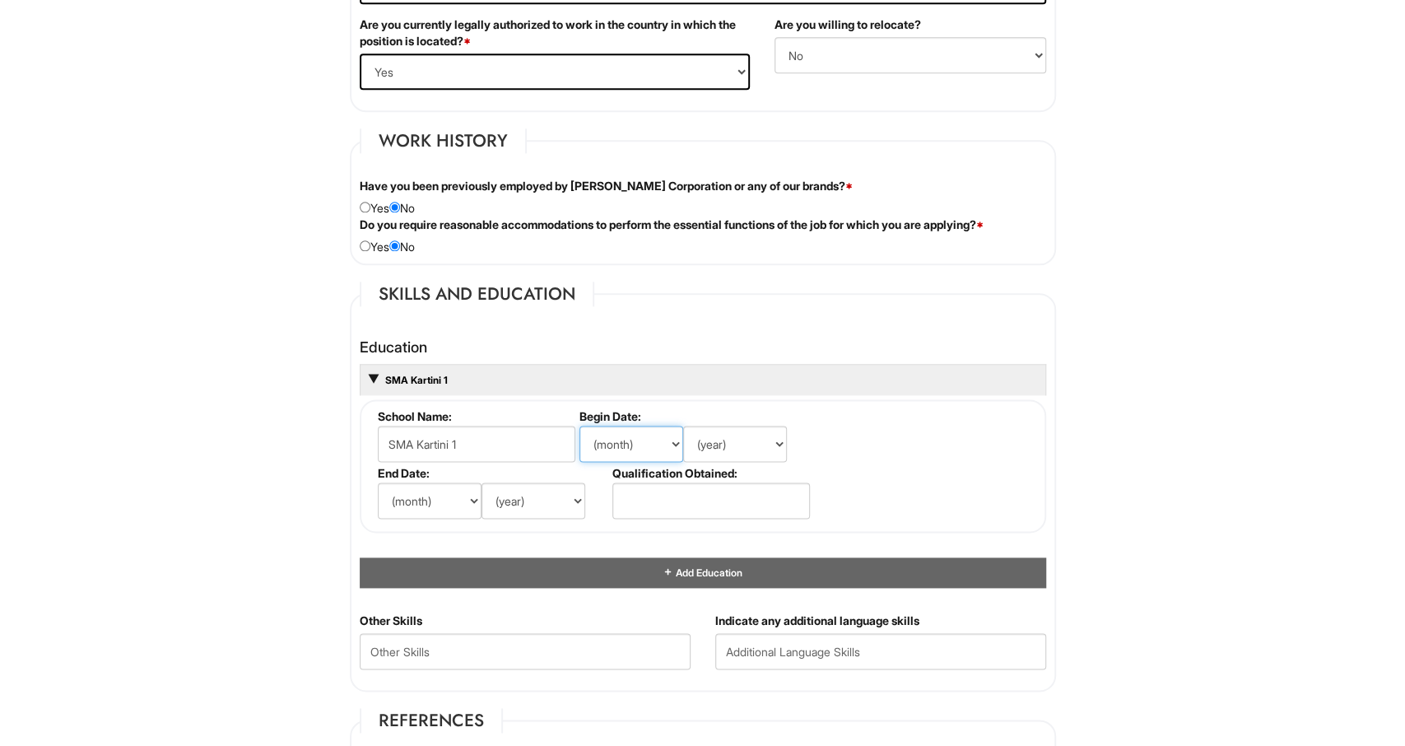
click option "Aug" at bounding box center [0, 0] width 0 height 0
click at [683, 425] on select "(year) 2029 2028 2027 2026 2025 2024 2023 2022 2021 2020 2019 2018 2017 2016 20…" at bounding box center [735, 443] width 104 height 36
select select "2014"
click option "2014" at bounding box center [0, 0] width 0 height 0
click at [378, 482] on select "(month) Jan Feb Mar Apr May Jun [DATE] Aug Sep Oct Nov Dec" at bounding box center [430, 500] width 104 height 36
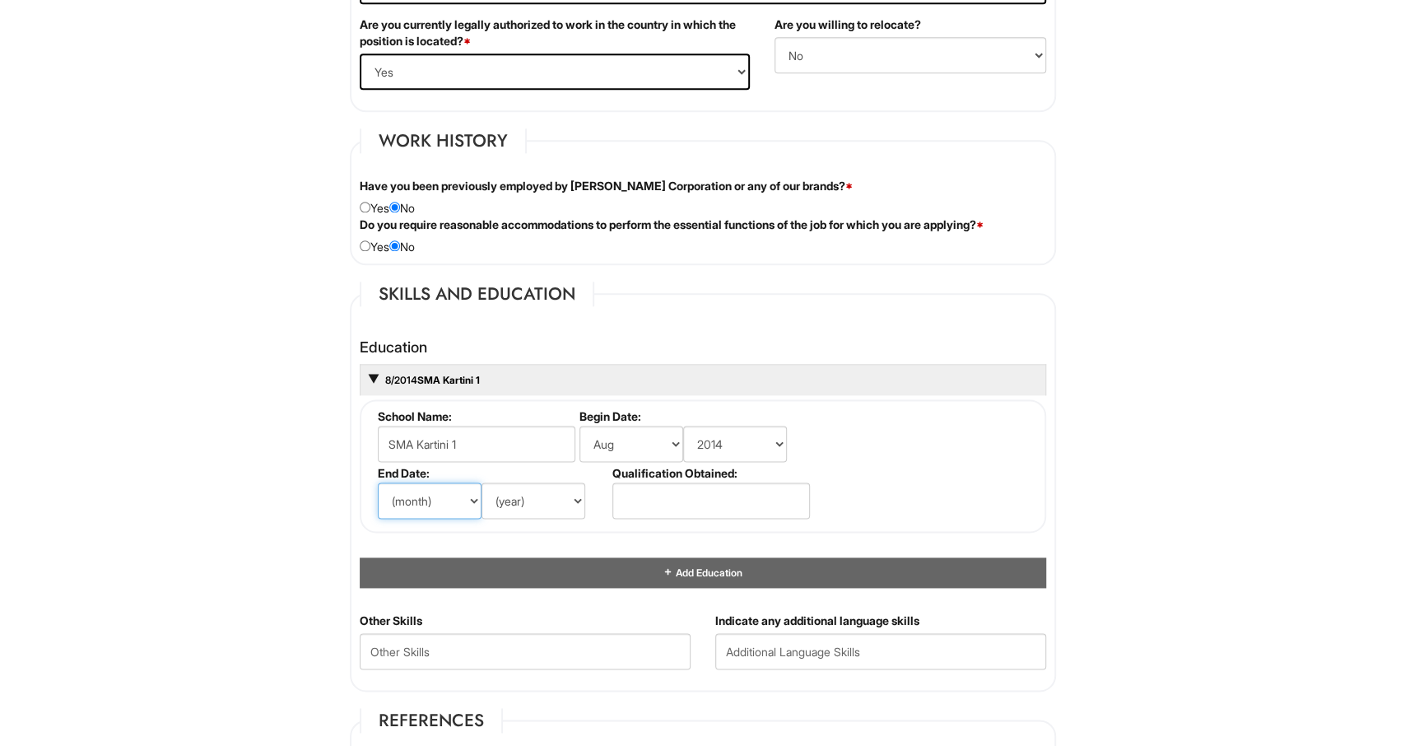
select select "8"
click option "Aug" at bounding box center [0, 0] width 0 height 0
click at [481, 482] on select "(year) 2029 2028 2027 2026 2025 2024 2023 2022 2021 2020 2019 2018 2017 2016 20…" at bounding box center [533, 500] width 104 height 36
select select "2017"
click option "2017" at bounding box center [0, 0] width 0 height 0
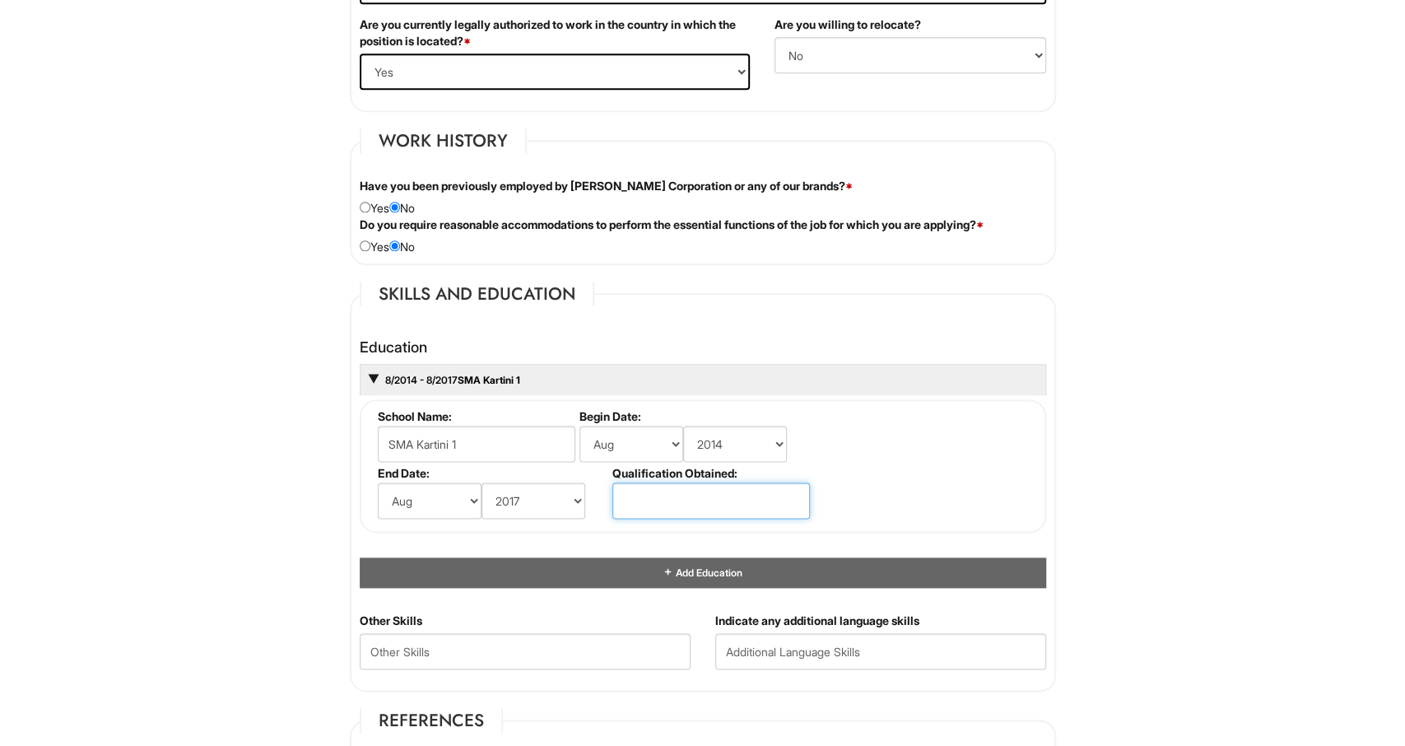
click at [675, 498] on input "text" at bounding box center [710, 500] width 197 height 36
type input "High School Diploma"
click at [299, 439] on html "Please Complete This Form 1 2 3 Client Advisor, Emporio Armani BLM PLEASE COMPL…" at bounding box center [702, 354] width 1405 height 3215
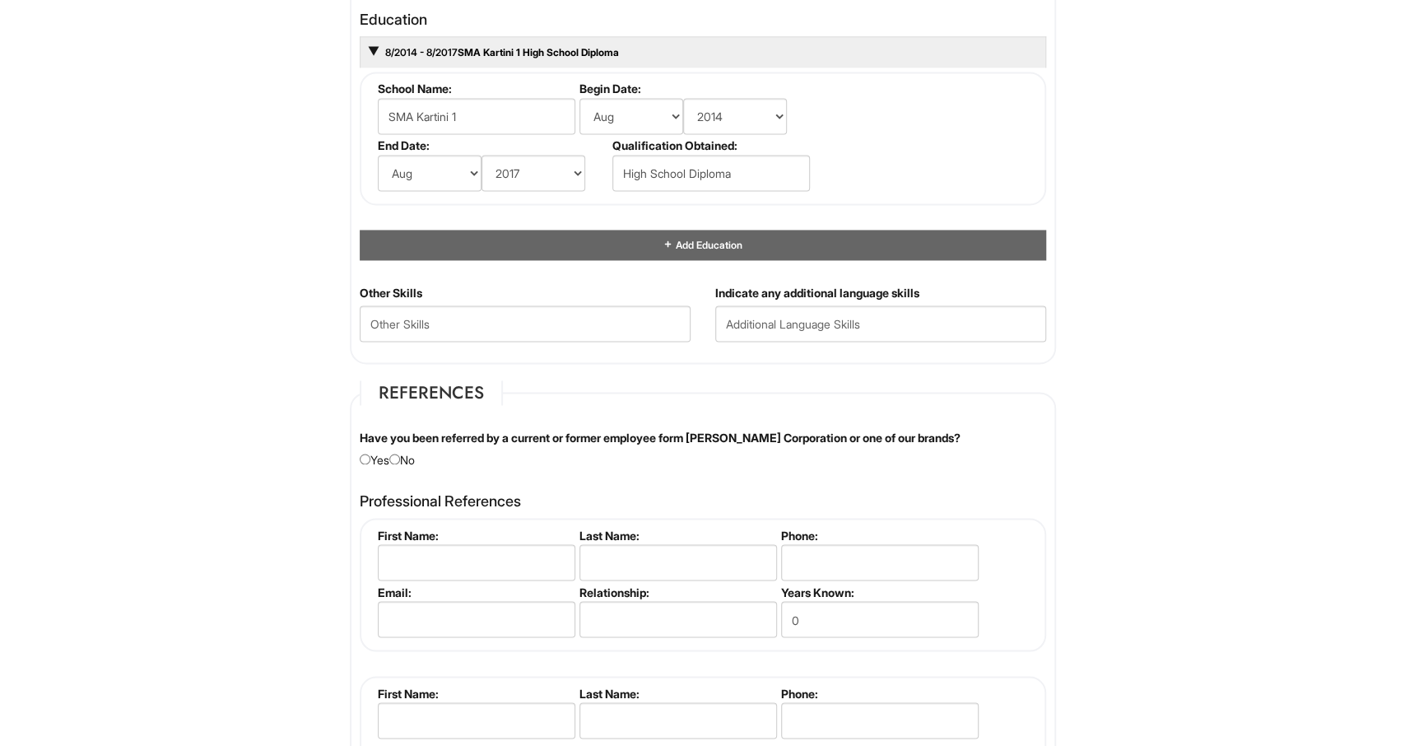
scroll to position [1583, 0]
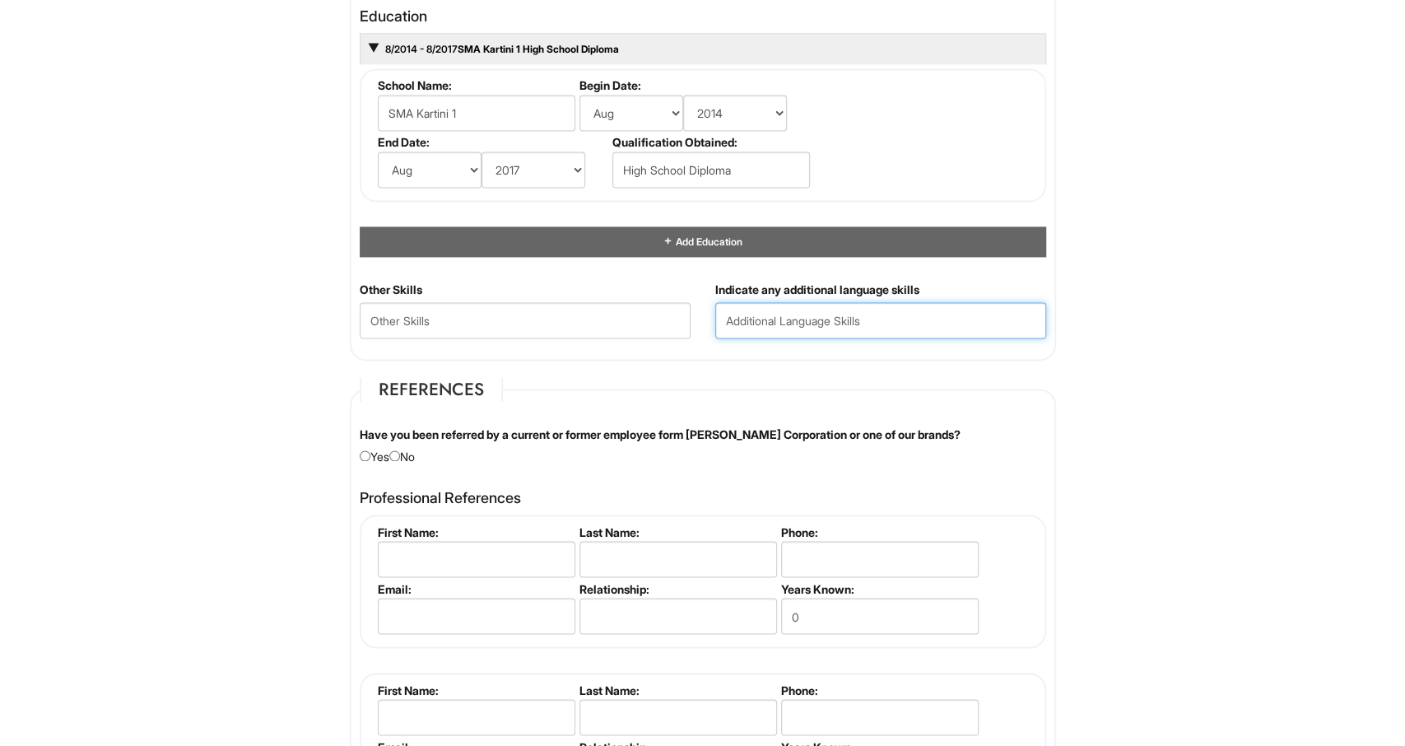
click at [794, 316] on input "text" at bounding box center [880, 321] width 331 height 36
type input "Korean, Italian, German, [DEMOGRAPHIC_DATA]"
click at [414, 461] on fieldset "References Have you been referred by a current or former employee form [PERSON_…" at bounding box center [703, 609] width 706 height 463
click at [400, 454] on input "radio" at bounding box center [394, 456] width 11 height 11
radio input "true"
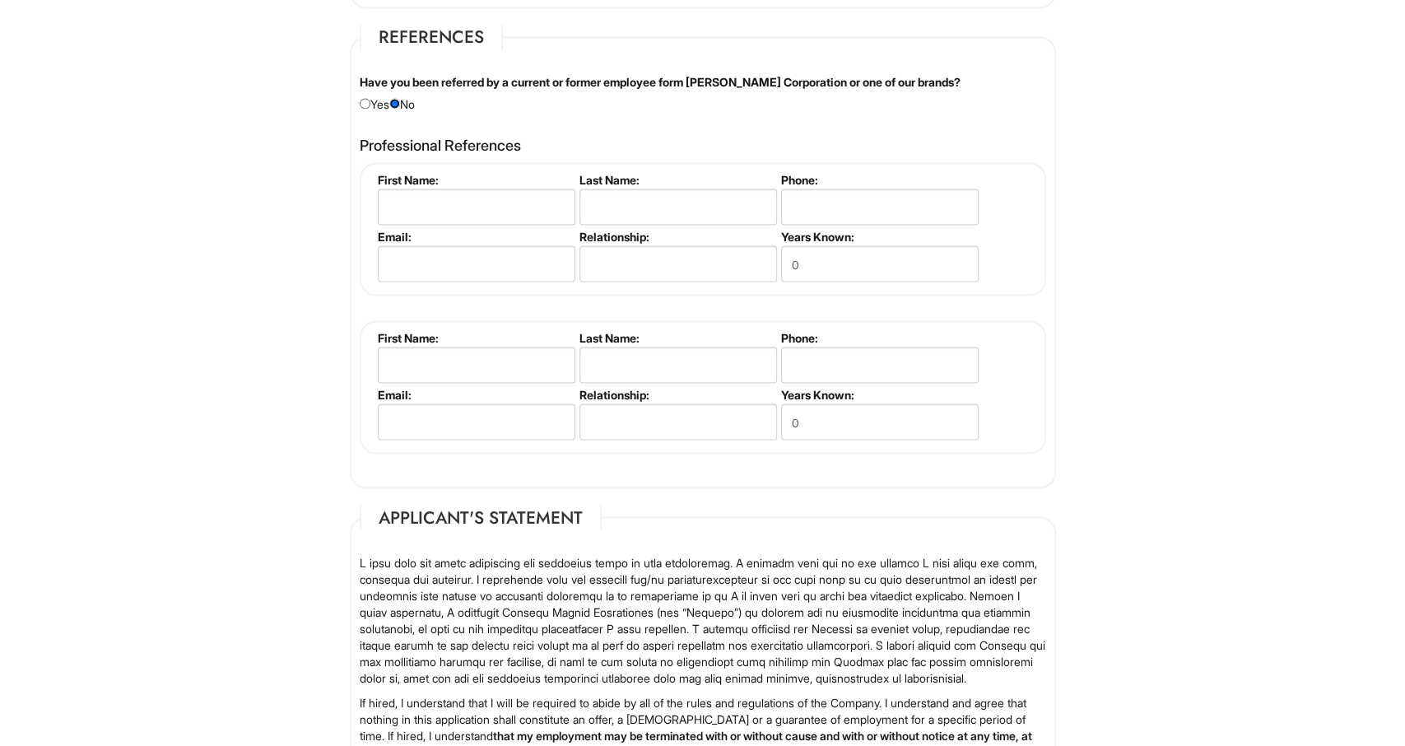
scroll to position [1937, 0]
click at [426, 163] on fieldset "First Name: Last Name: Phone: Email: Relationship: Years Known: 0" at bounding box center [703, 227] width 686 height 133
click at [426, 202] on input "text" at bounding box center [476, 206] width 197 height 36
type input "Karina"
click at [611, 198] on input "text" at bounding box center [677, 206] width 197 height 36
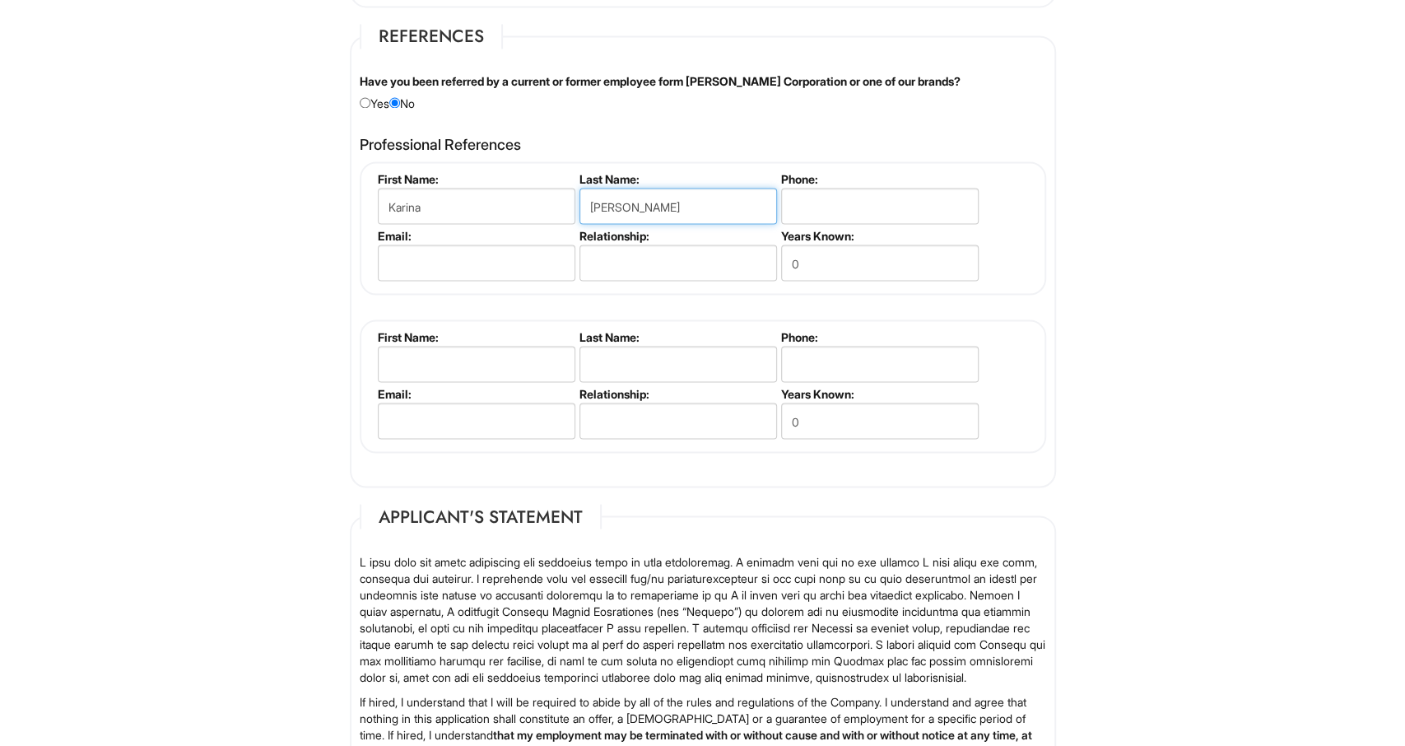
type input "[PERSON_NAME]"
click at [804, 216] on input "tel" at bounding box center [879, 206] width 197 height 36
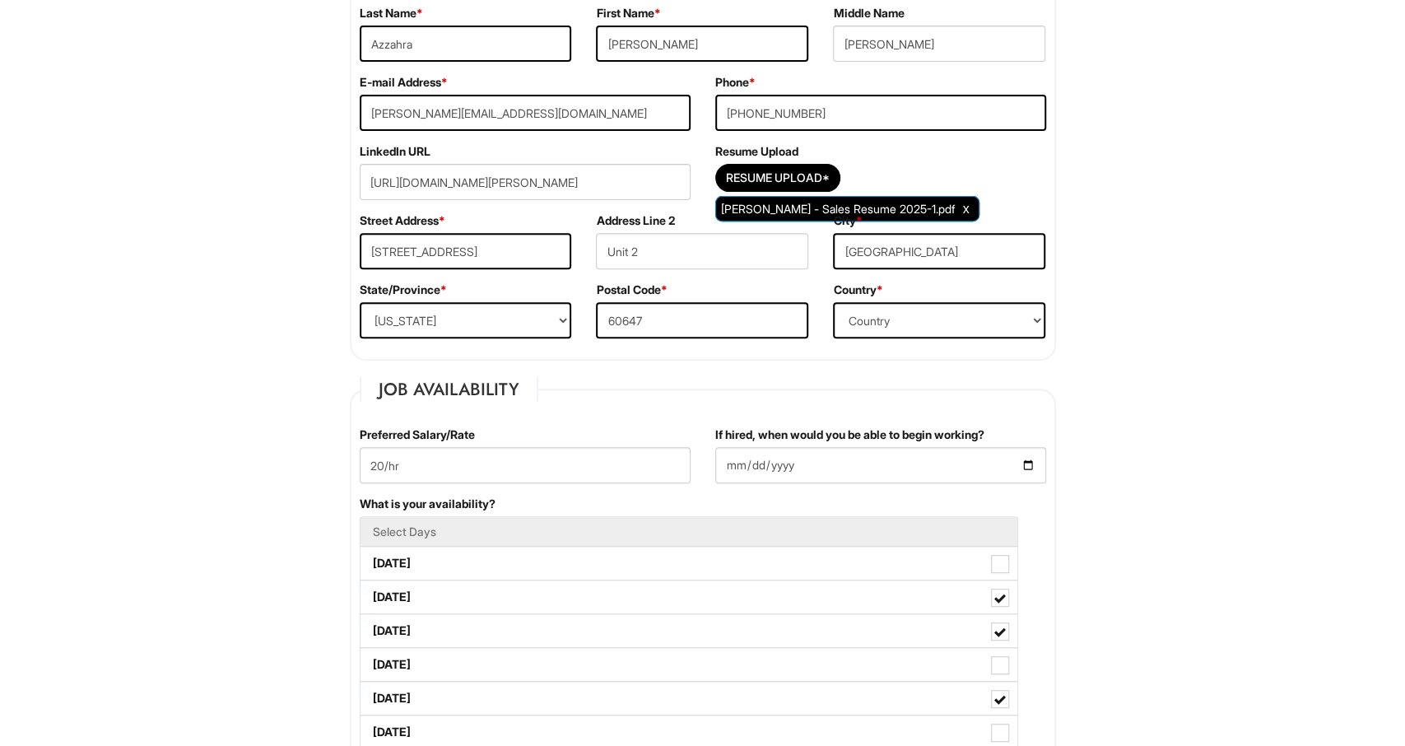
scroll to position [0, 0]
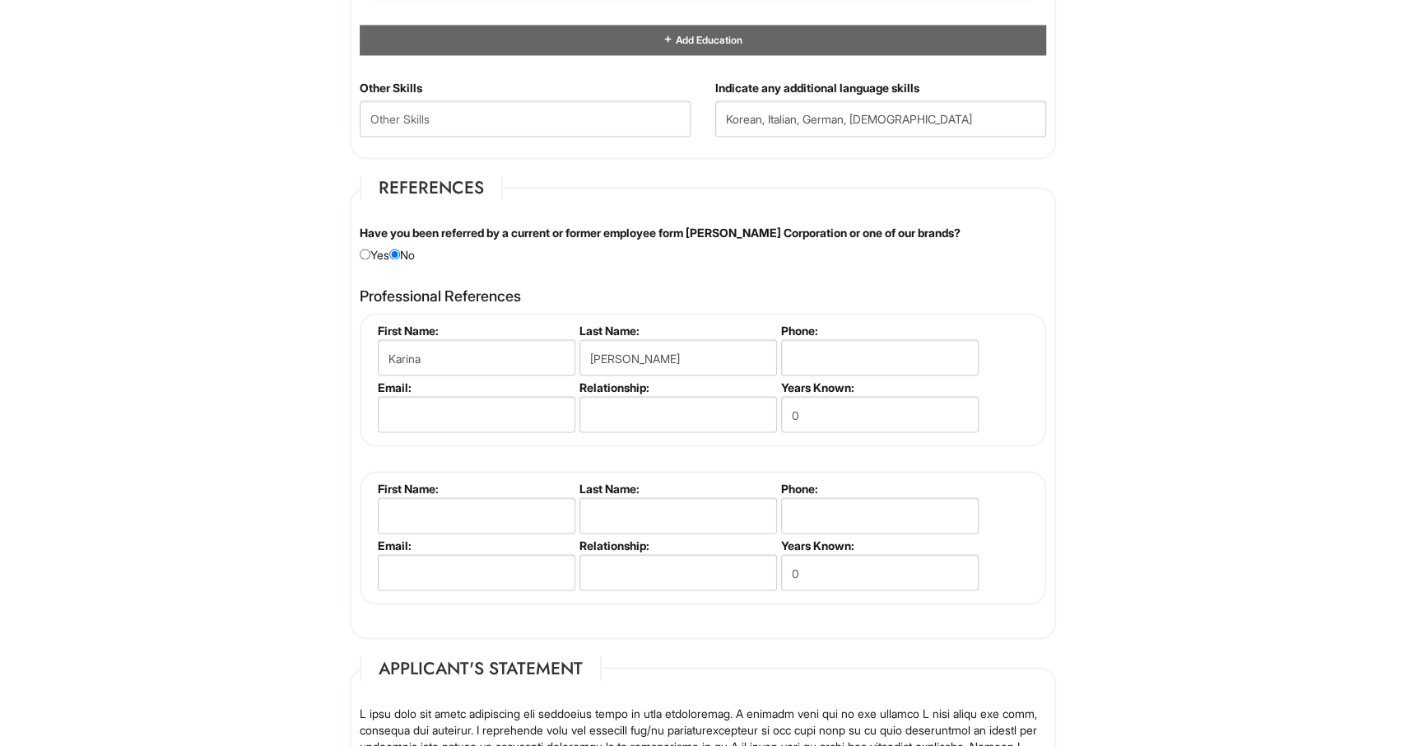
scroll to position [1817, 0]
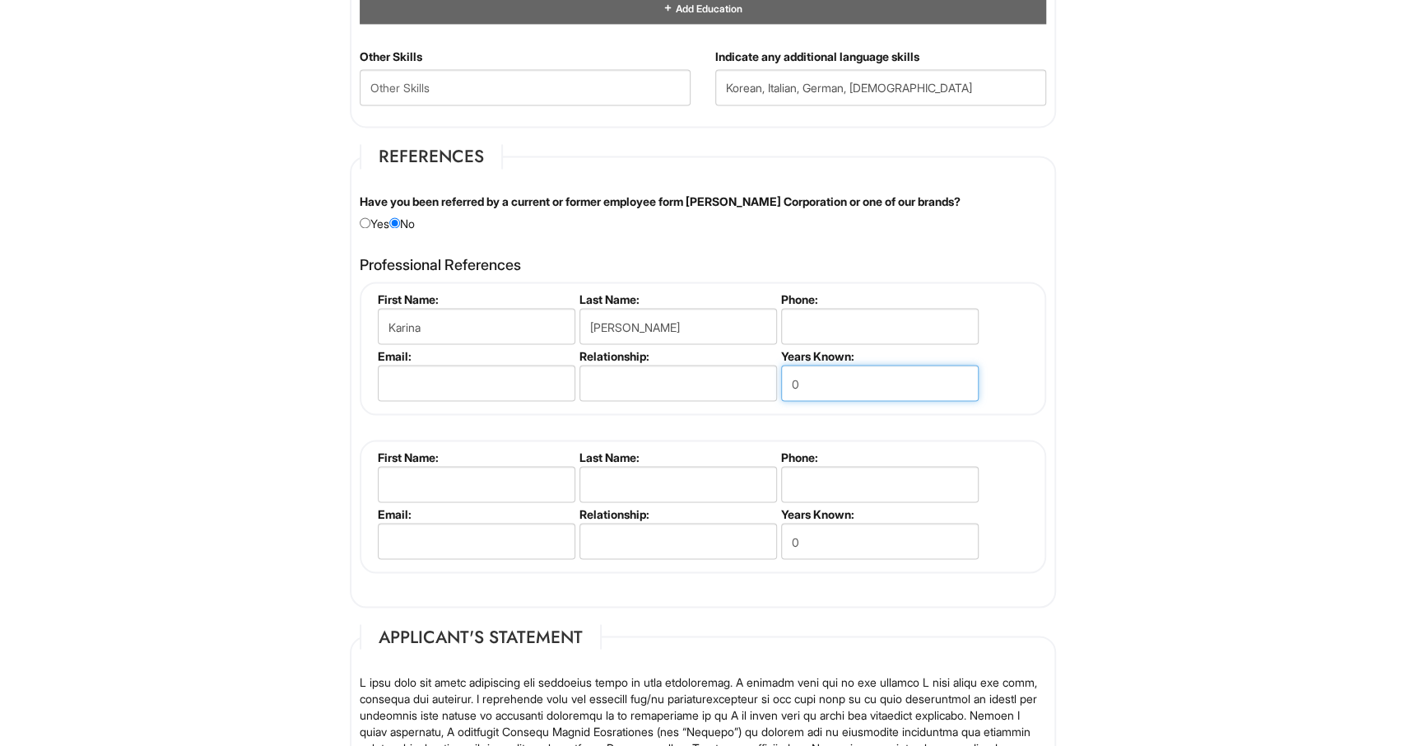
click at [815, 382] on input "0" at bounding box center [879, 383] width 197 height 36
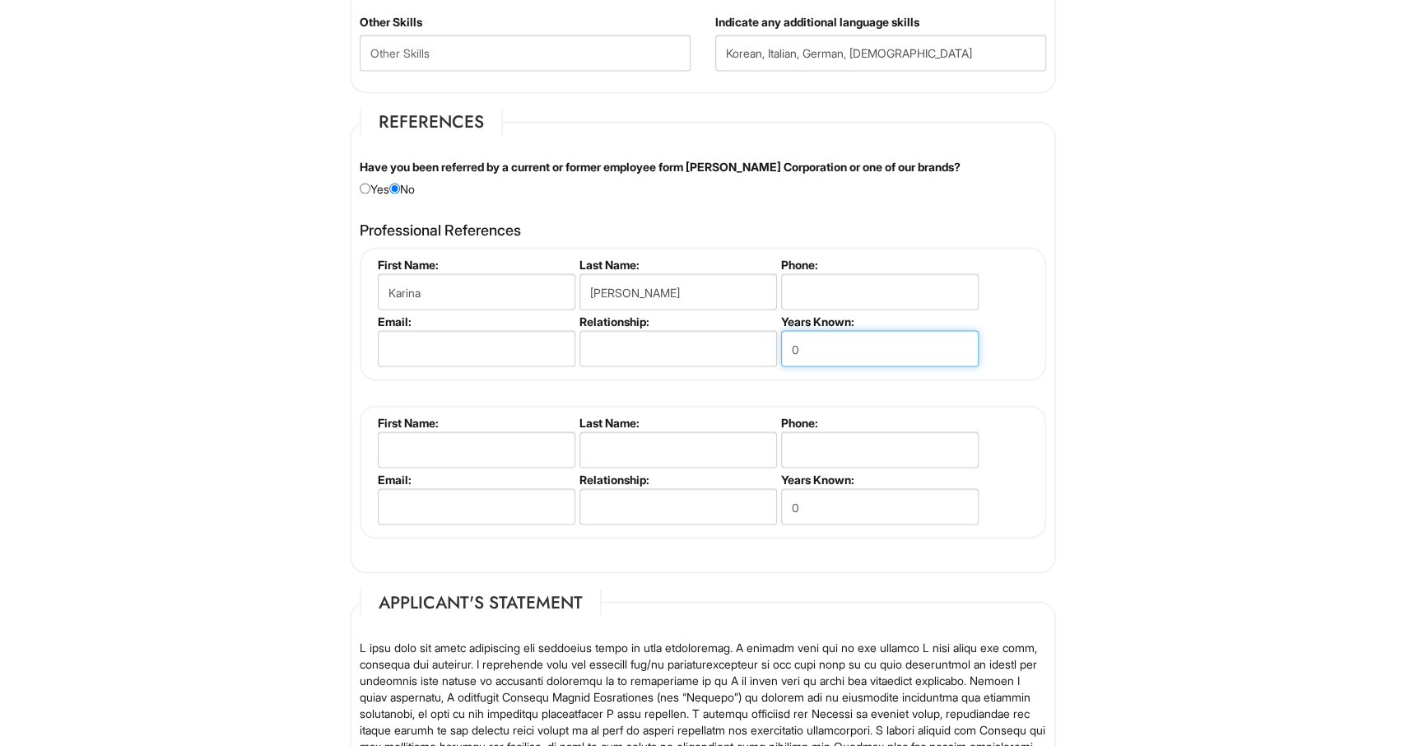
scroll to position [1853, 0]
